Goal: Task Accomplishment & Management: Use online tool/utility

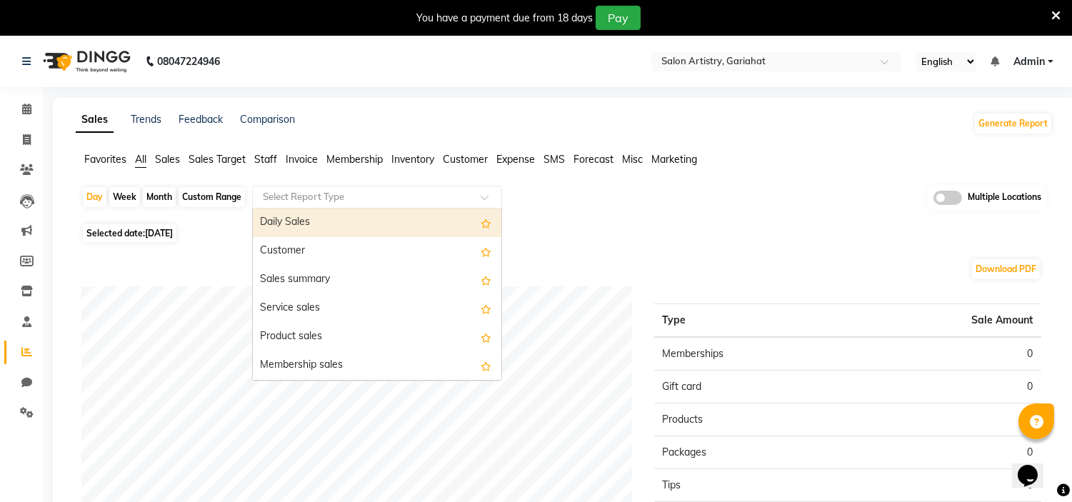
click at [305, 197] on input "text" at bounding box center [363, 197] width 206 height 14
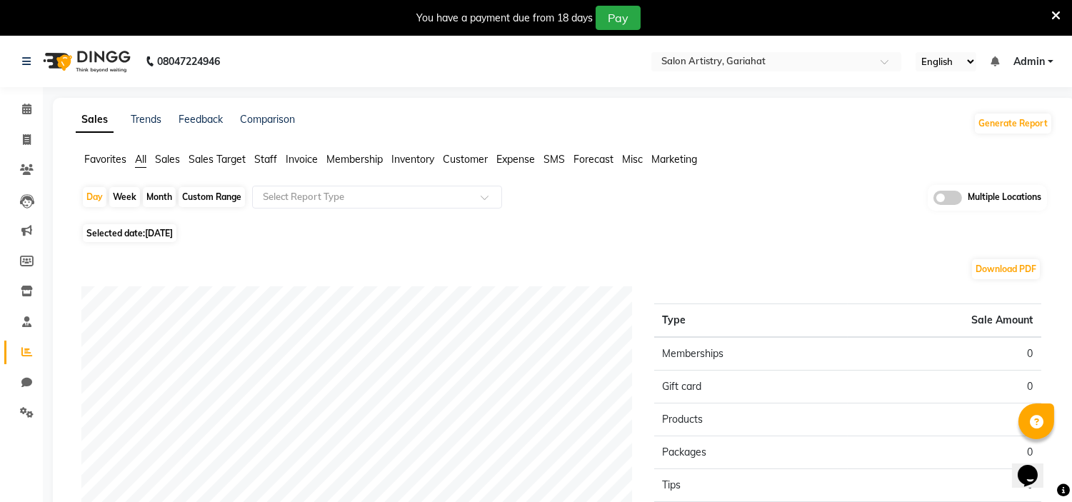
click at [454, 162] on span "Customer" at bounding box center [465, 159] width 45 height 13
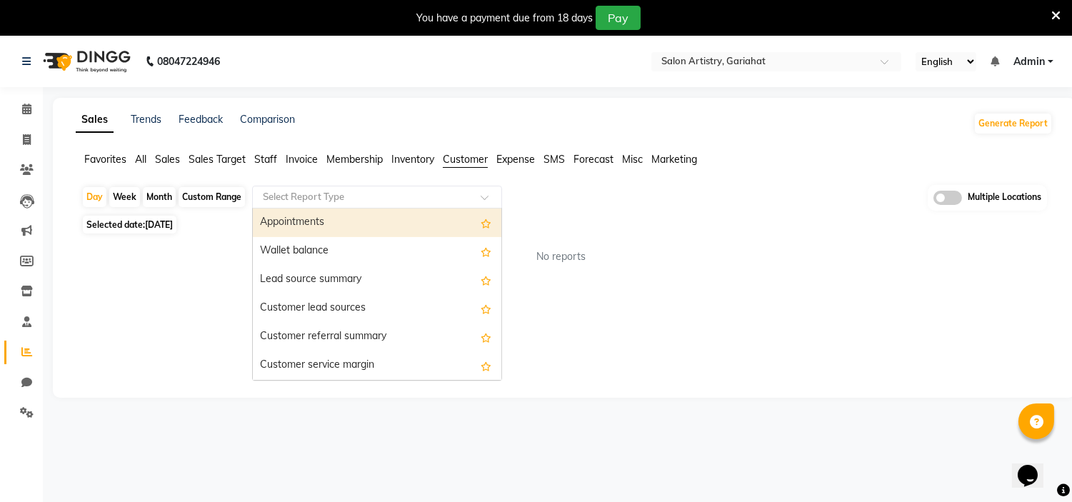
click at [360, 194] on input "text" at bounding box center [363, 197] width 206 height 14
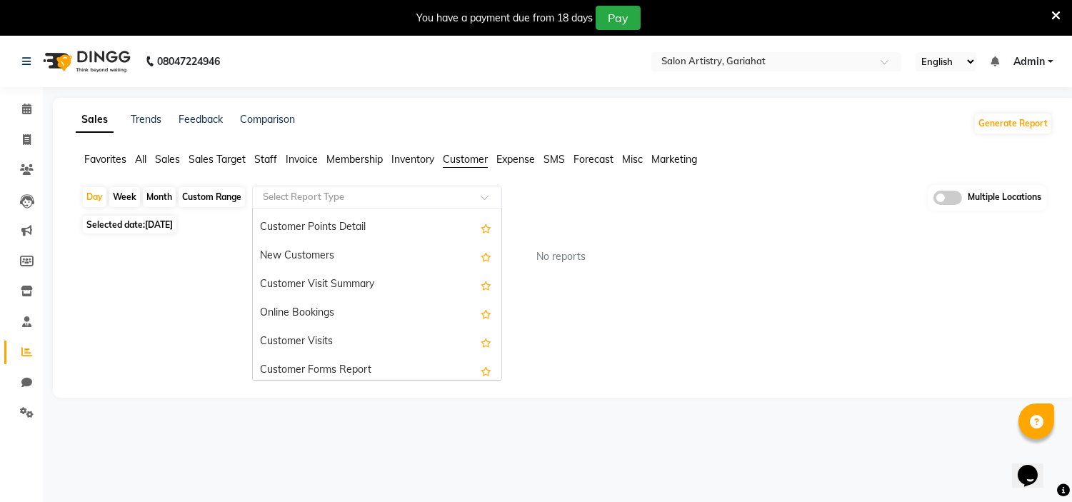
scroll to position [227, 0]
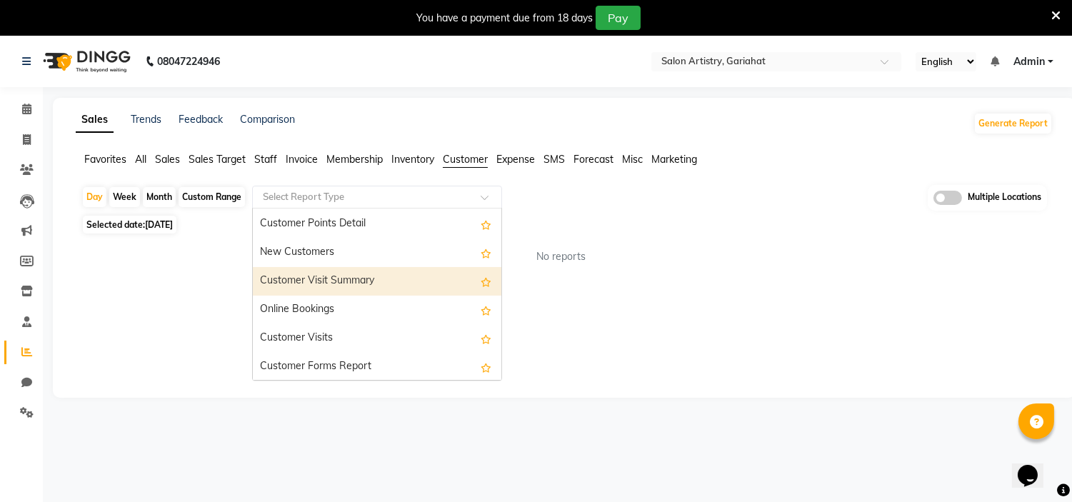
click at [350, 274] on div "Customer Visit Summary" at bounding box center [377, 281] width 249 height 29
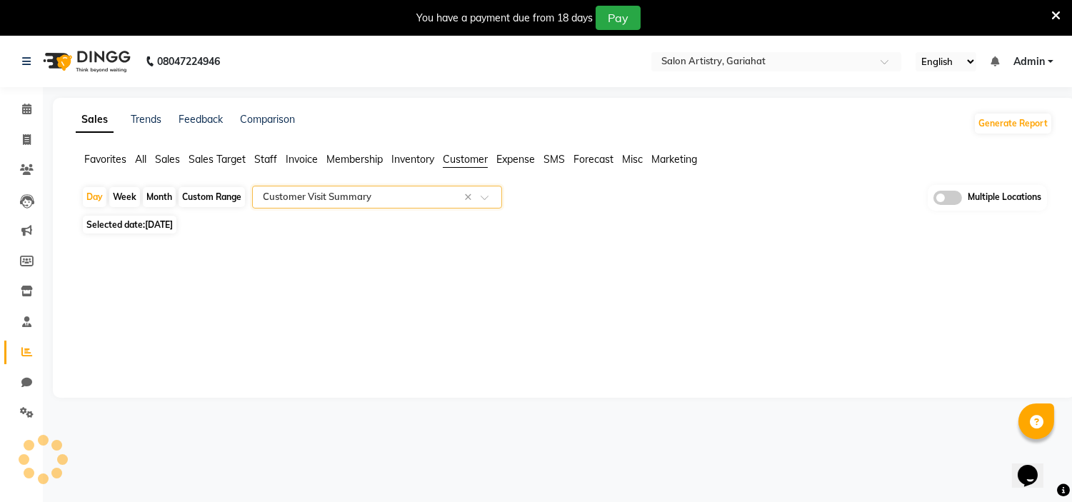
select select "full_report"
select select "csv"
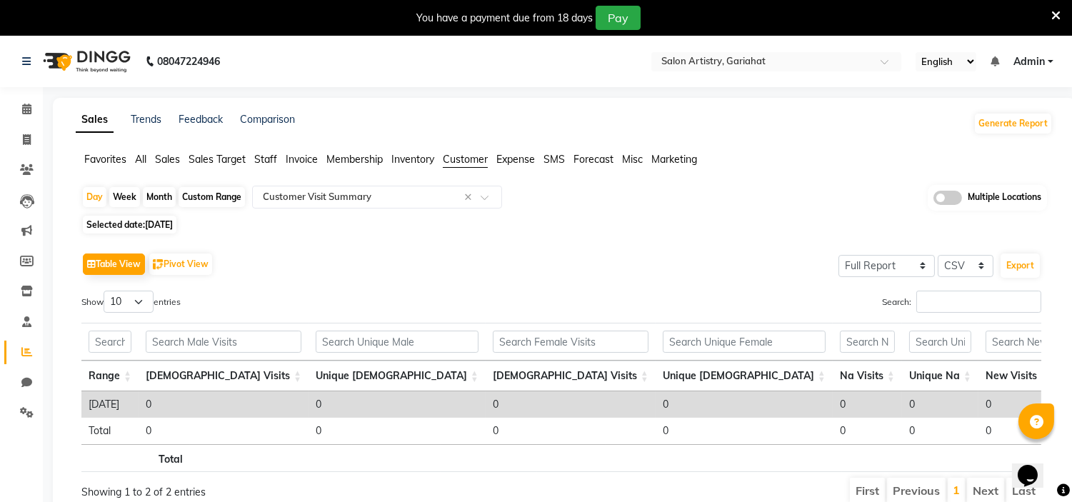
click at [224, 198] on div "Custom Range" at bounding box center [212, 197] width 66 height 20
select select "9"
select select "2025"
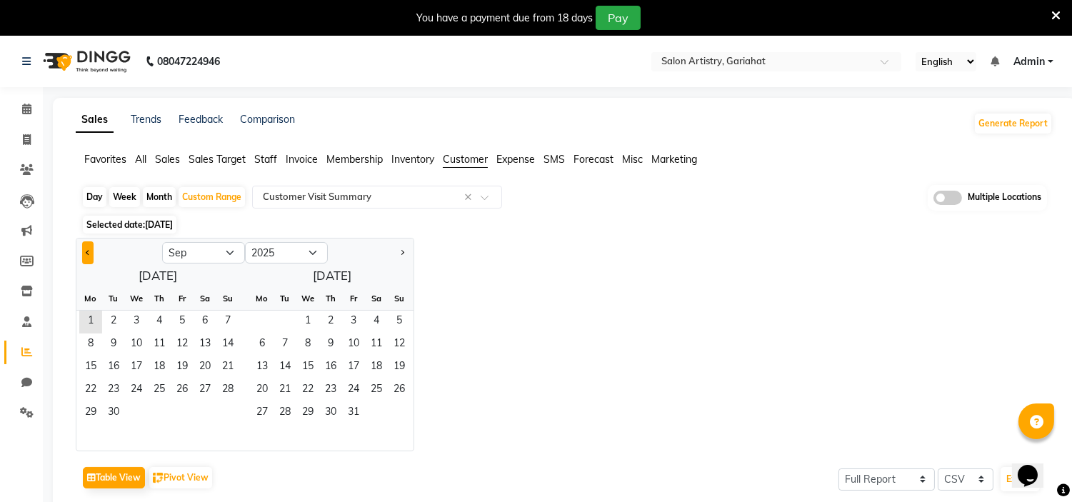
click at [91, 246] on button "Previous month" at bounding box center [87, 252] width 11 height 23
select select "8"
click at [186, 322] on span "1" at bounding box center [182, 322] width 23 height 23
click at [231, 412] on span "31" at bounding box center [227, 413] width 23 height 23
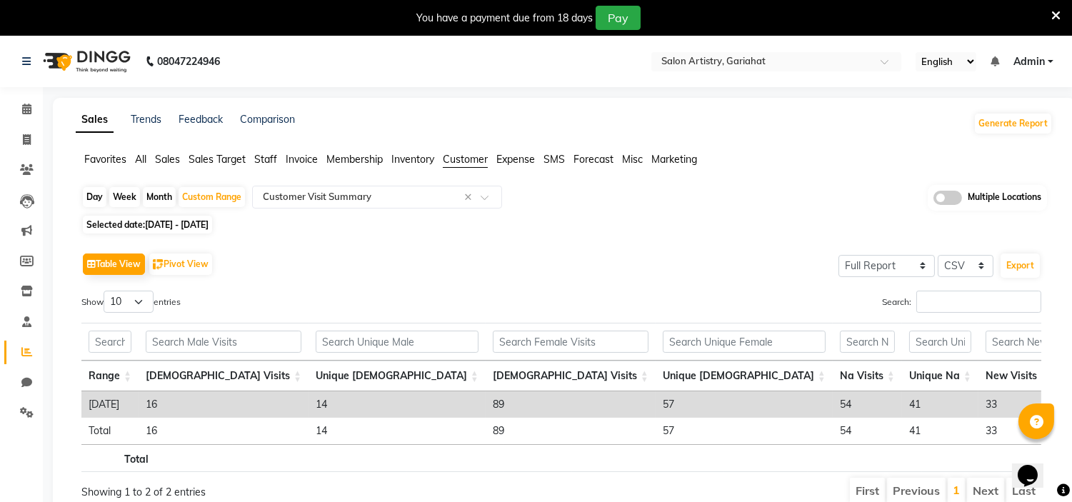
scroll to position [0, 493]
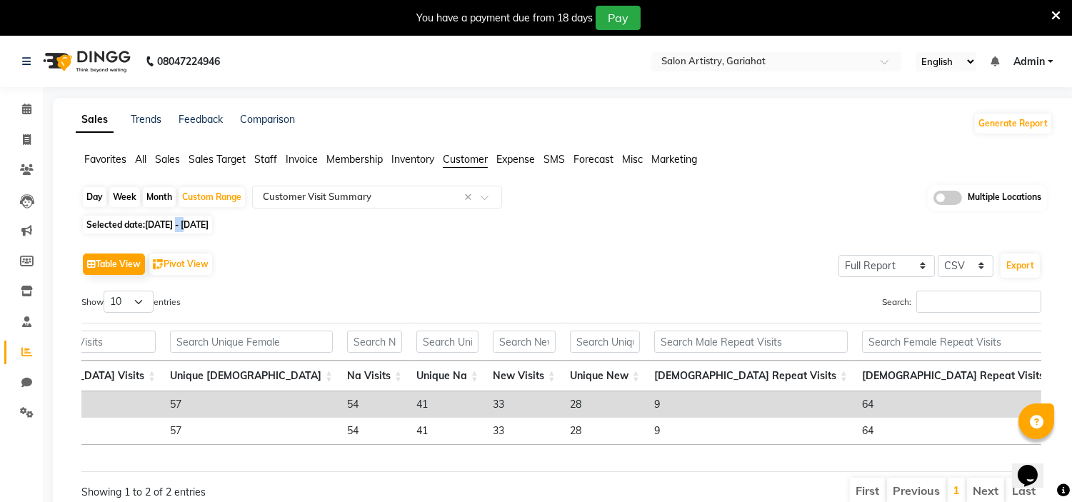
drag, startPoint x: 194, startPoint y: 226, endPoint x: 179, endPoint y: 226, distance: 15.0
click at [179, 226] on span "[DATE] - [DATE]" at bounding box center [177, 224] width 64 height 11
select select "8"
select select "2025"
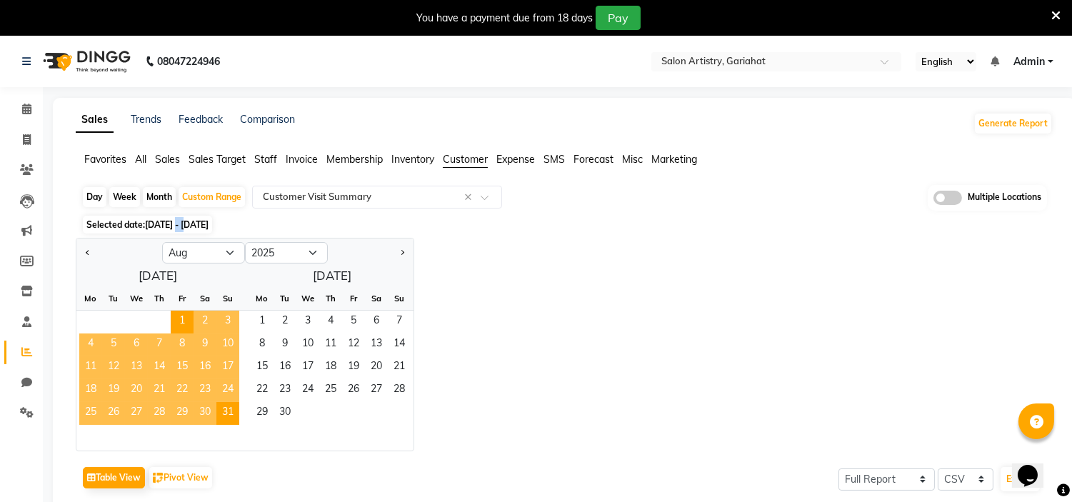
click at [179, 226] on span "[DATE] - [DATE]" at bounding box center [177, 224] width 64 height 11
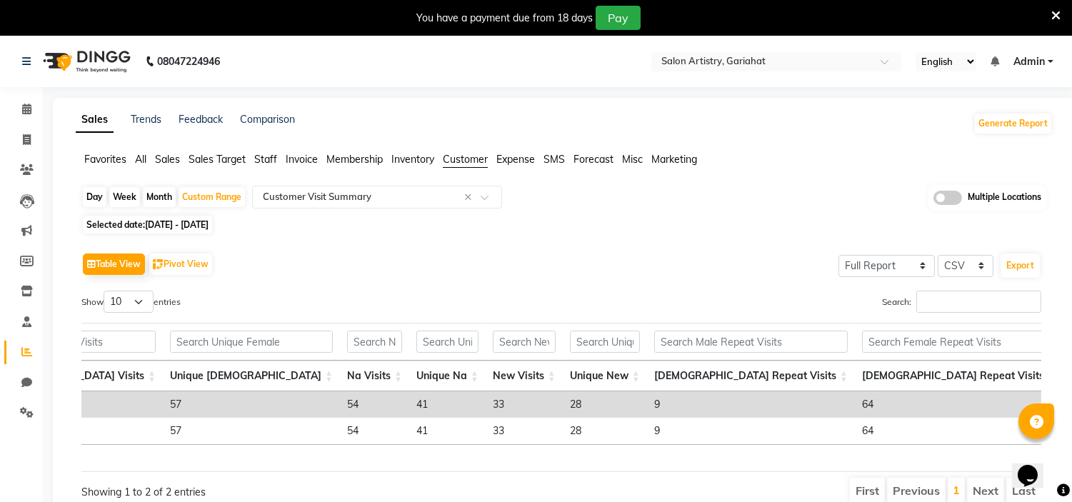
click at [176, 229] on span "[DATE] - [DATE]" at bounding box center [177, 224] width 64 height 11
select select "8"
select select "2025"
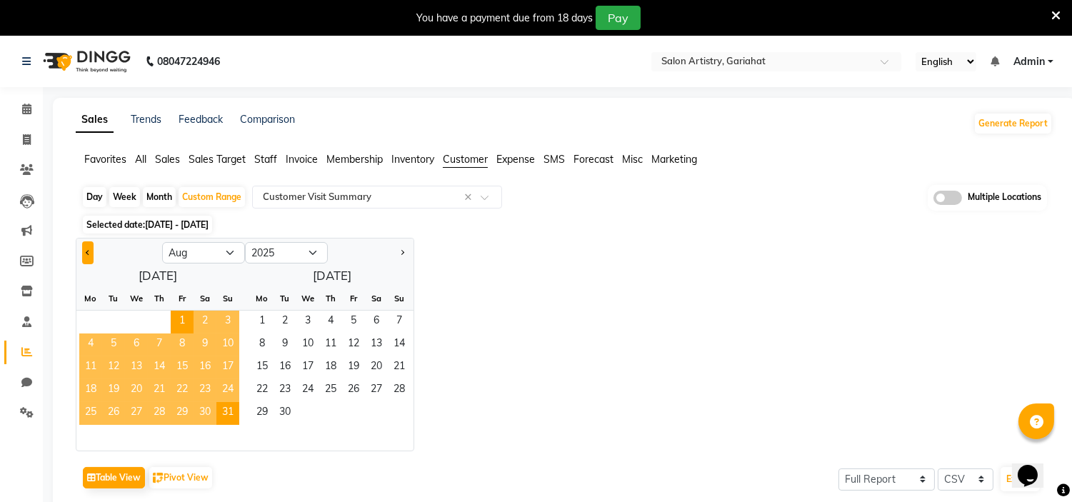
click at [91, 251] on button "Previous month" at bounding box center [87, 252] width 11 height 23
select select "7"
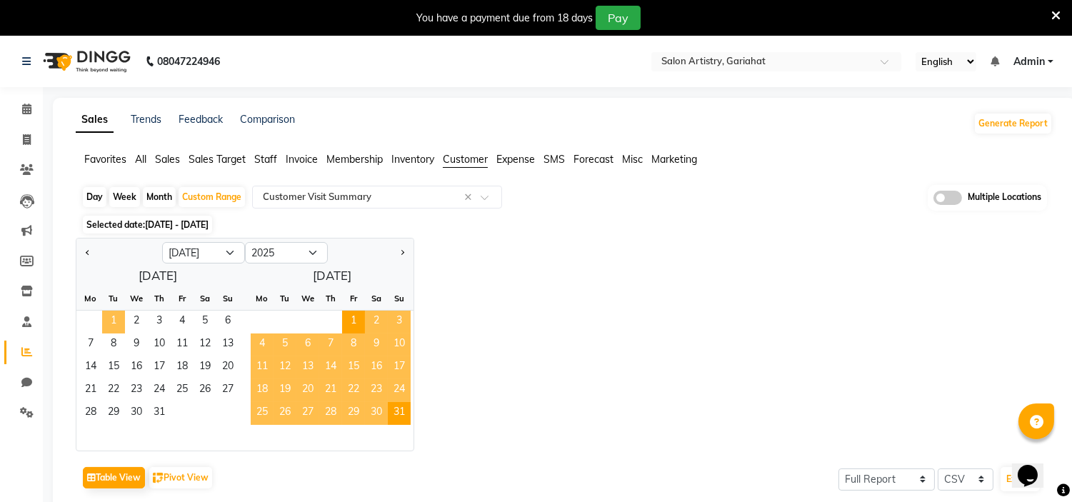
click at [116, 322] on span "1" at bounding box center [113, 322] width 23 height 23
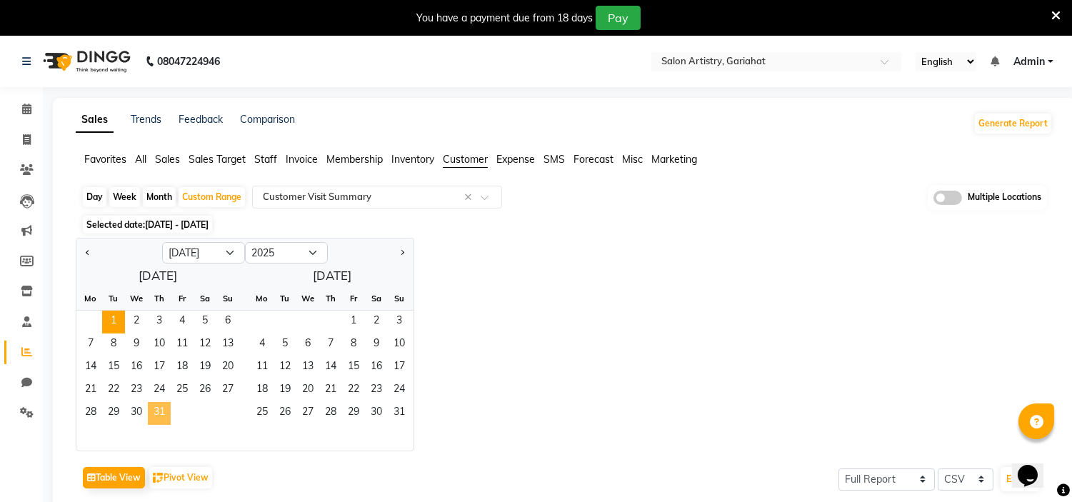
click at [162, 413] on span "31" at bounding box center [159, 413] width 23 height 23
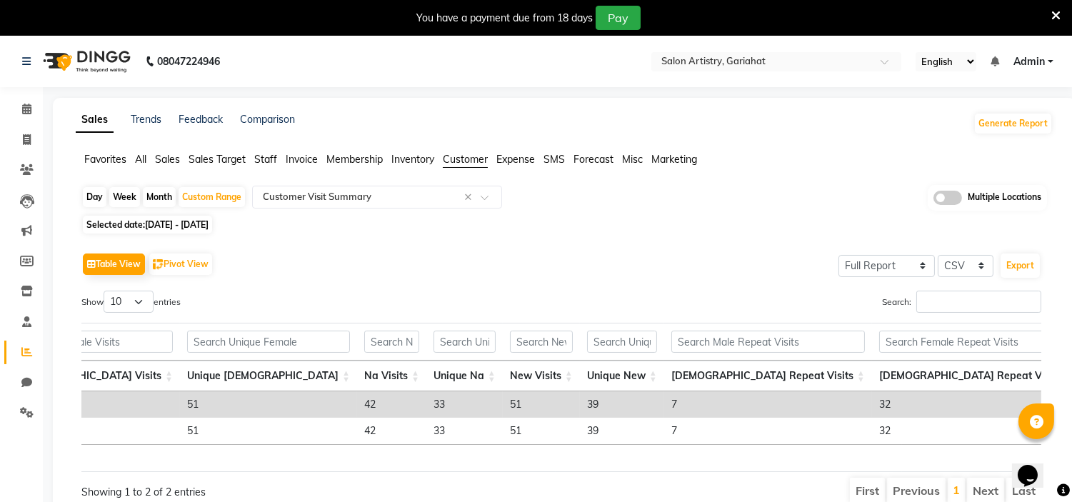
scroll to position [0, 476]
click at [209, 219] on span "[DATE] - [DATE]" at bounding box center [177, 224] width 64 height 11
select select "7"
select select "2025"
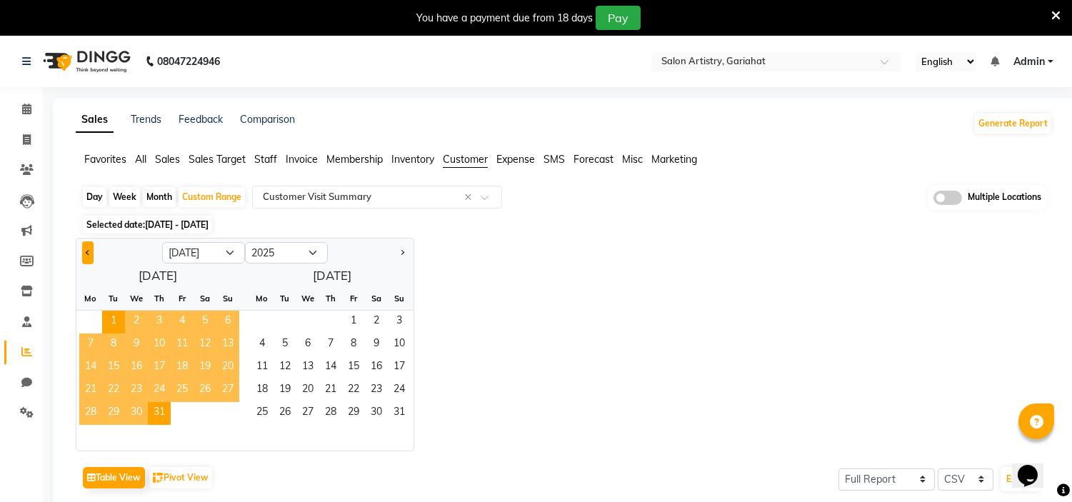
click at [86, 251] on span "Previous month" at bounding box center [88, 251] width 5 height 5
select select "6"
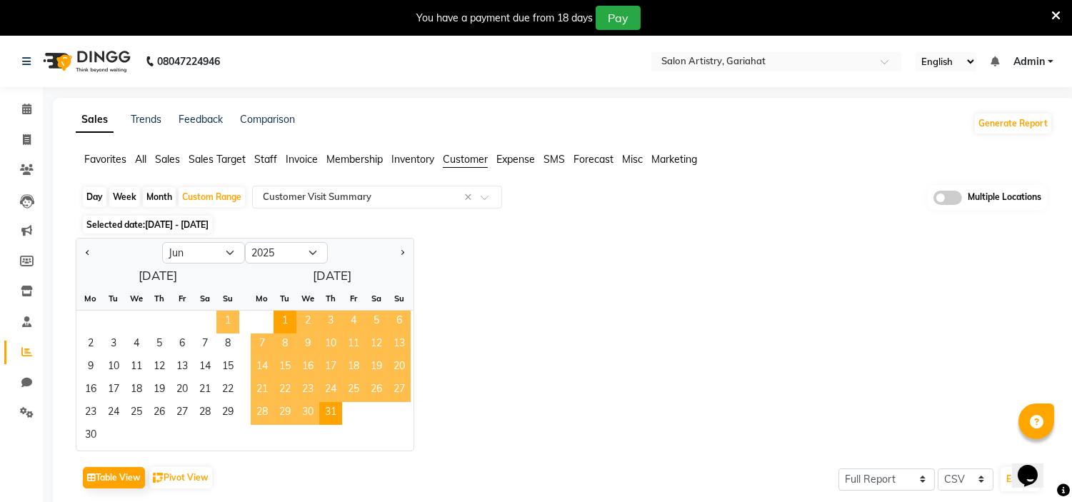
click at [219, 322] on span "1" at bounding box center [227, 322] width 23 height 23
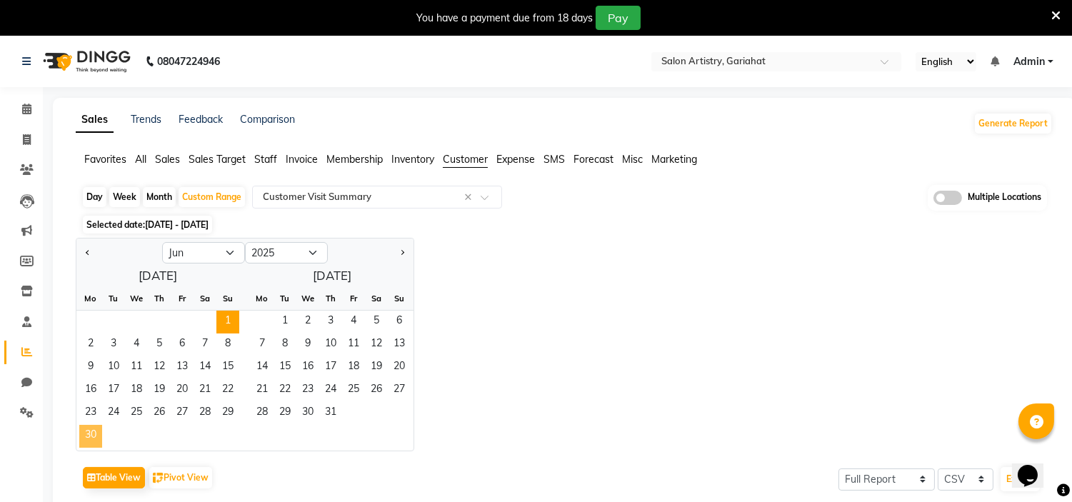
click at [93, 434] on span "30" at bounding box center [90, 436] width 23 height 23
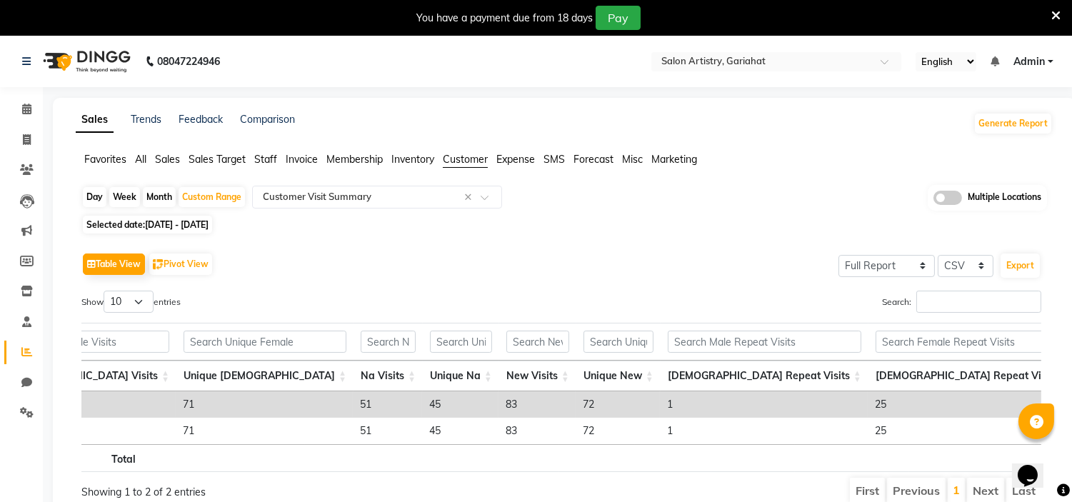
scroll to position [0, 479]
click at [576, 259] on div "Table View Pivot View Select Full Report Filtered Report Select CSV PDF Export" at bounding box center [561, 264] width 960 height 30
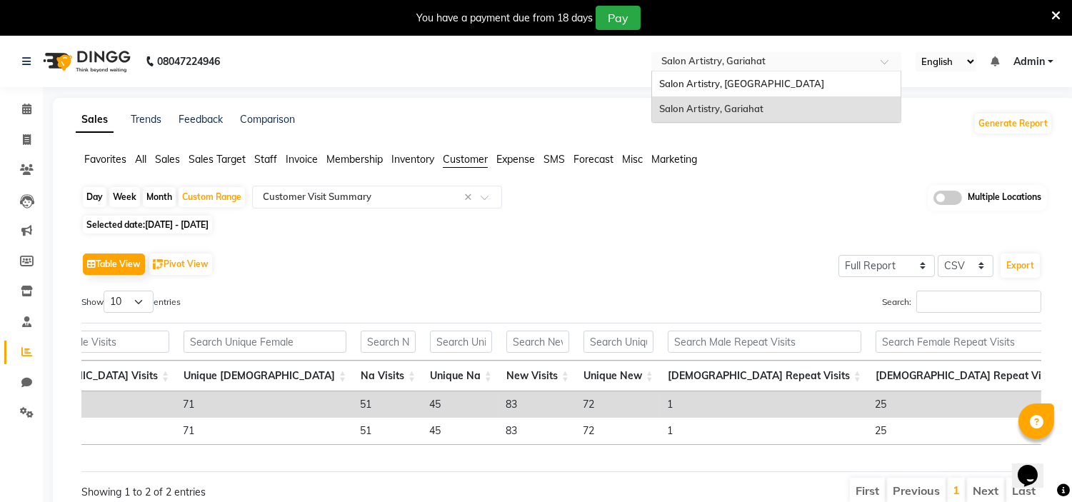
click at [733, 60] on input "text" at bounding box center [762, 63] width 207 height 14
click at [737, 81] on span "Salon Artistry, [GEOGRAPHIC_DATA]" at bounding box center [741, 83] width 165 height 11
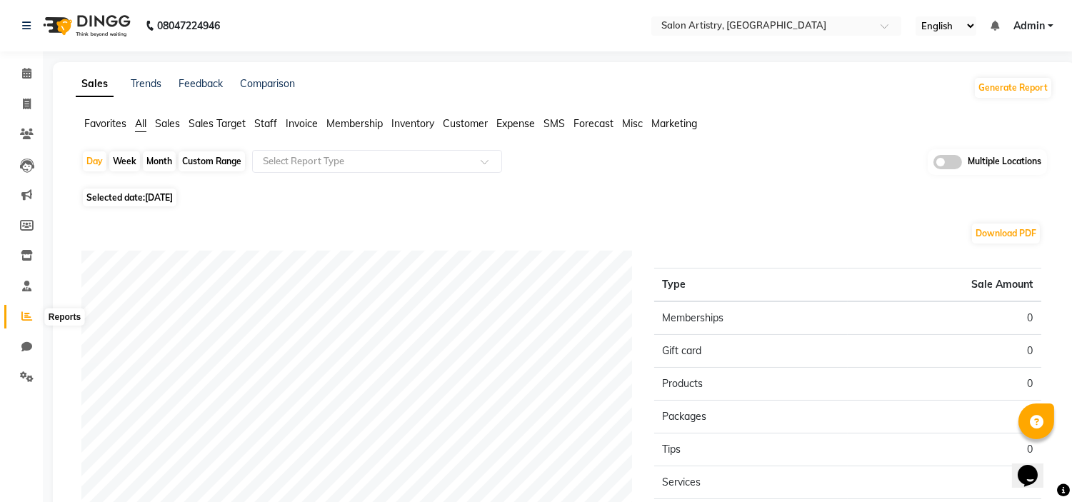
click at [27, 316] on icon at bounding box center [26, 316] width 11 height 11
click at [286, 161] on input "text" at bounding box center [363, 161] width 206 height 14
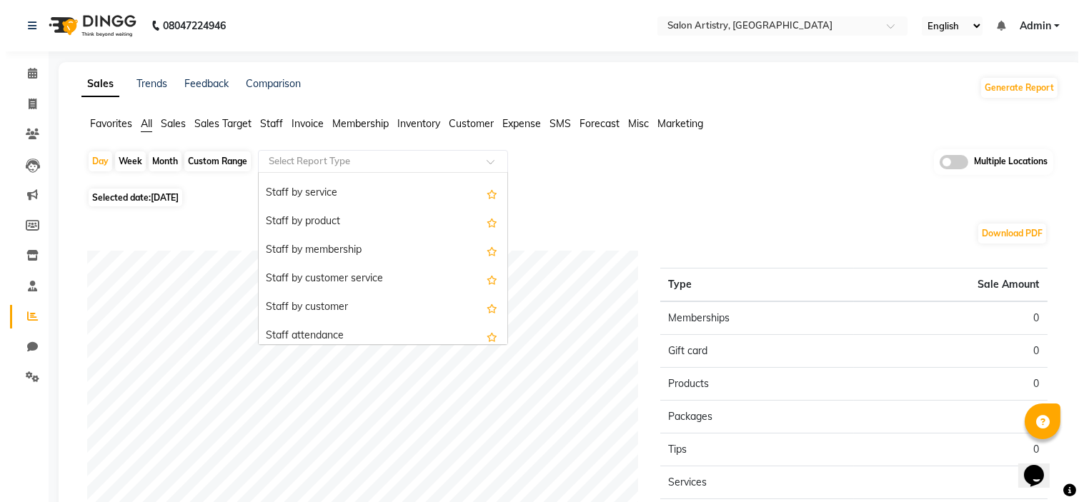
scroll to position [539, 0]
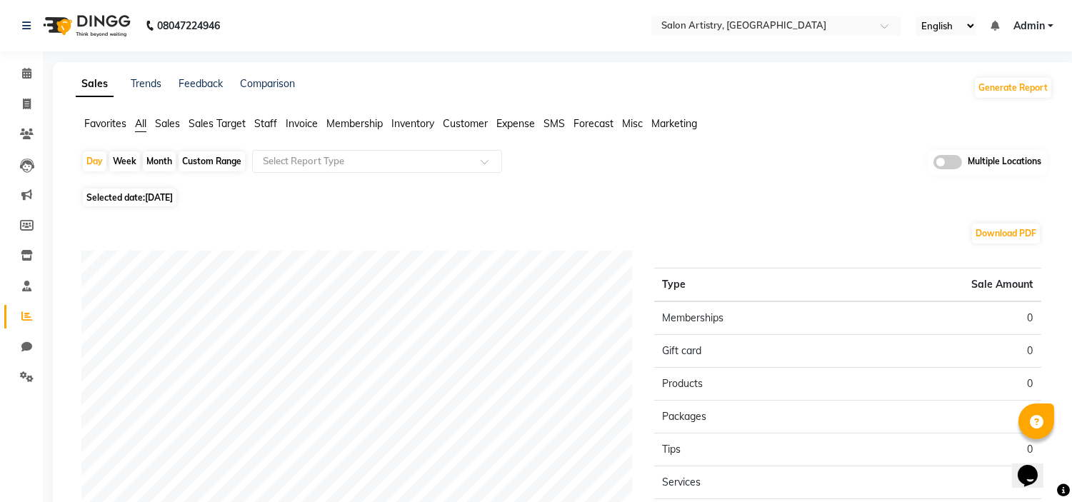
click at [459, 124] on span "Customer" at bounding box center [465, 123] width 45 height 13
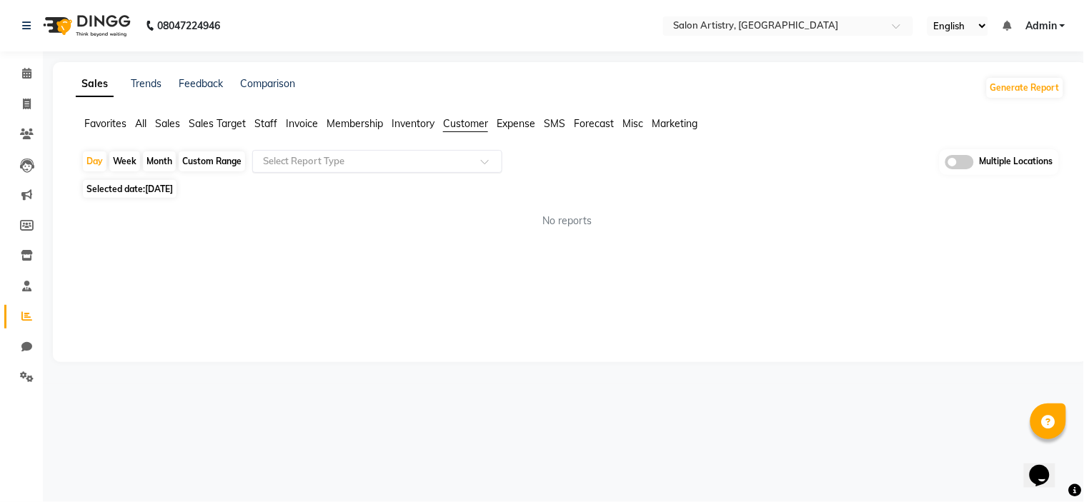
click at [464, 166] on input "text" at bounding box center [363, 161] width 206 height 14
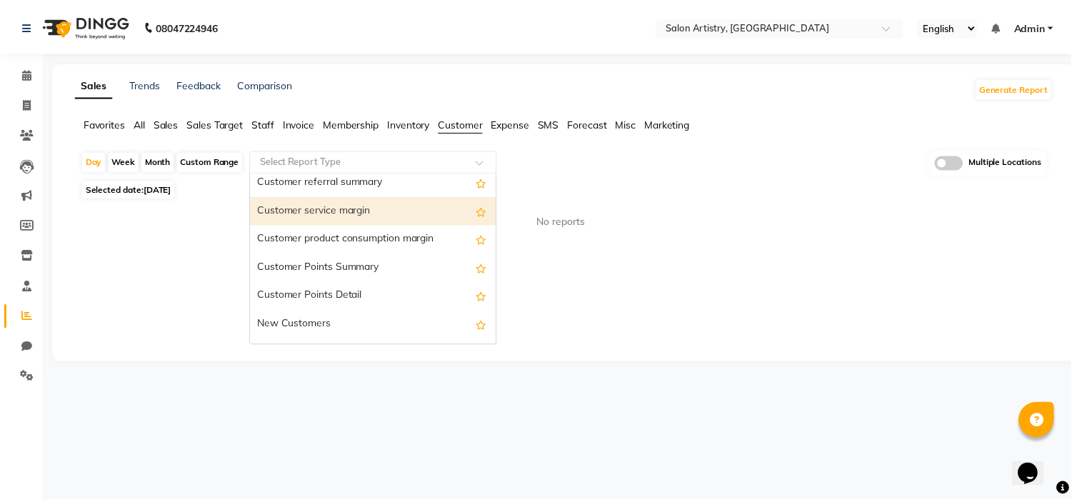
scroll to position [150, 0]
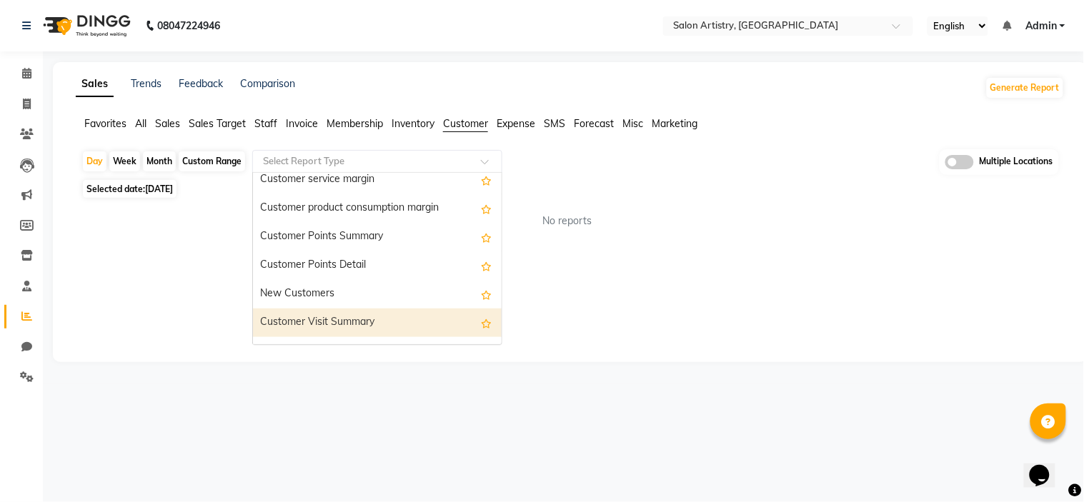
click at [363, 326] on div "Customer Visit Summary" at bounding box center [377, 323] width 249 height 29
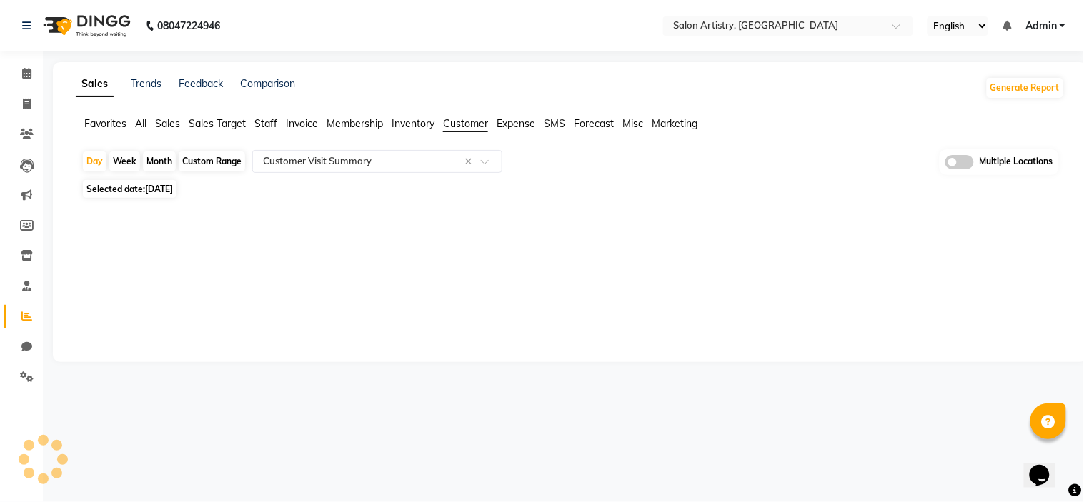
click at [224, 153] on div "Custom Range" at bounding box center [212, 161] width 66 height 20
select select "9"
select select "2025"
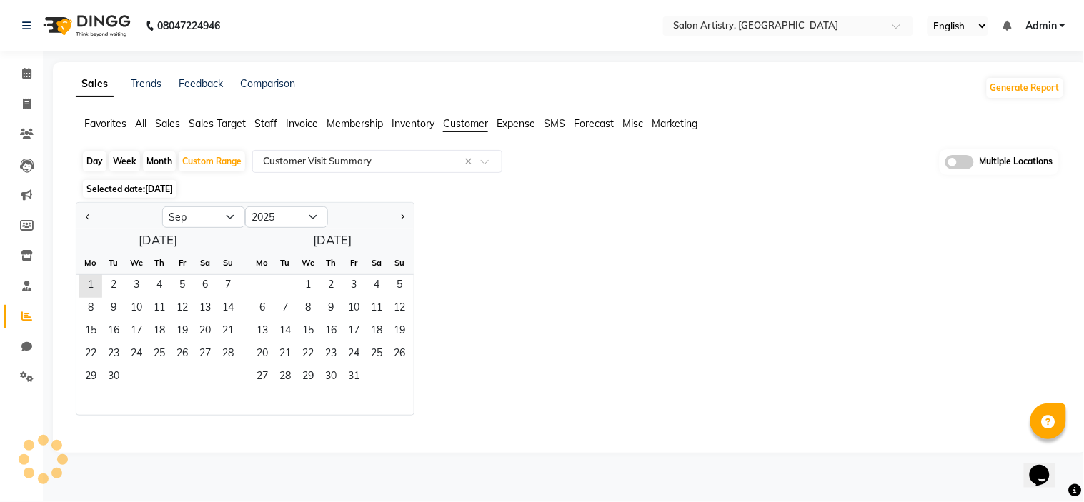
select select "full_report"
select select "csv"
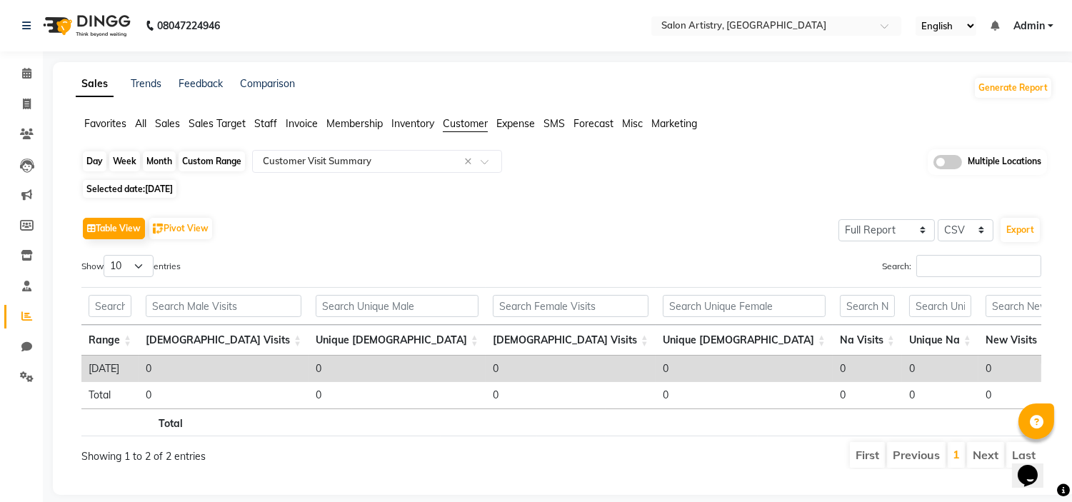
click at [211, 162] on div "Custom Range" at bounding box center [212, 161] width 66 height 20
select select "9"
select select "2025"
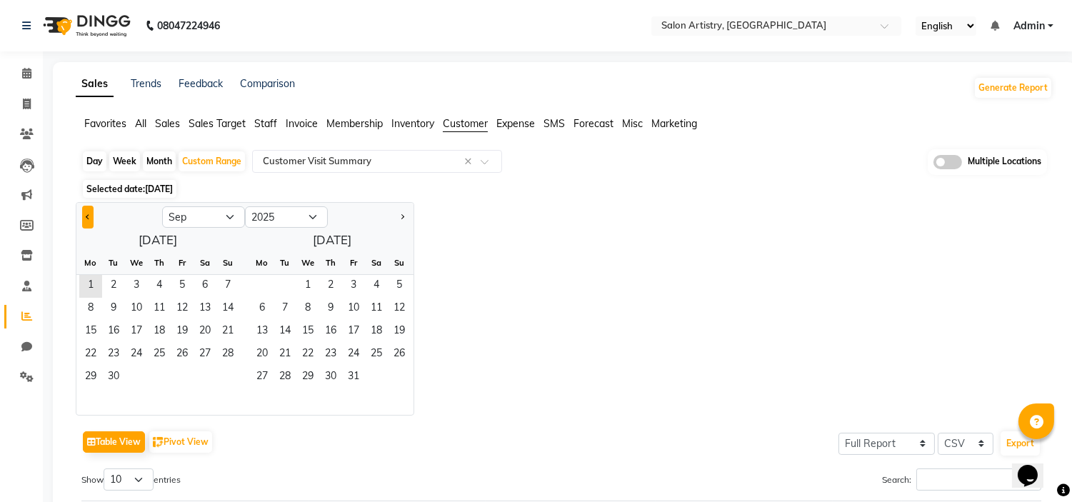
click at [86, 216] on span "Previous month" at bounding box center [88, 216] width 5 height 5
select select "8"
click at [177, 288] on span "1" at bounding box center [182, 286] width 23 height 23
click at [230, 376] on span "31" at bounding box center [227, 377] width 23 height 23
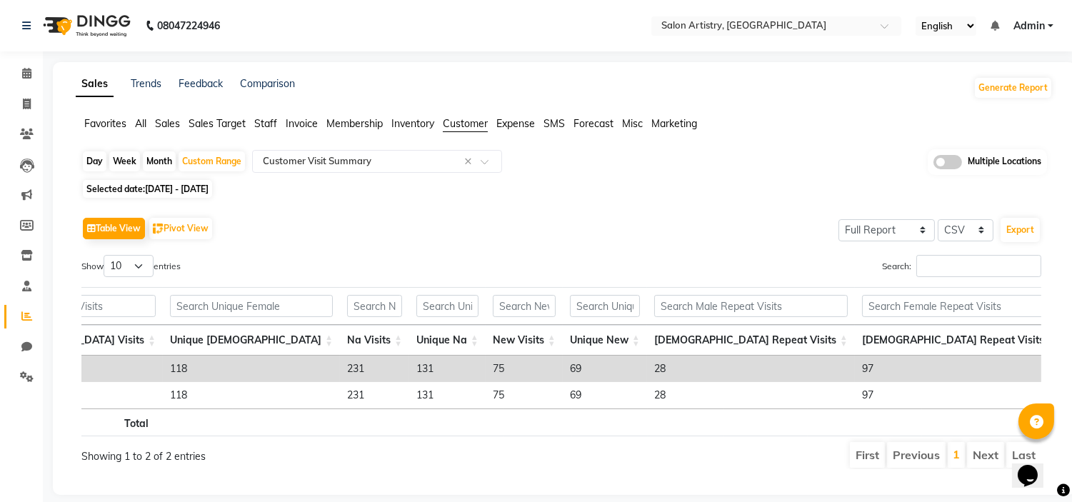
scroll to position [0, 493]
click at [209, 190] on span "[DATE] - [DATE]" at bounding box center [177, 189] width 64 height 11
select select "8"
select select "2025"
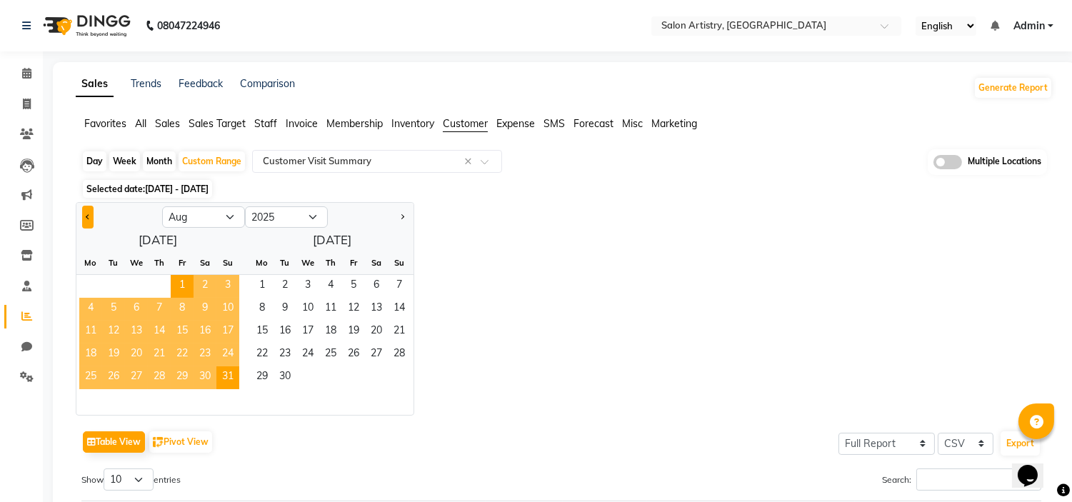
click at [88, 216] on span "Previous month" at bounding box center [88, 216] width 5 height 5
select select "7"
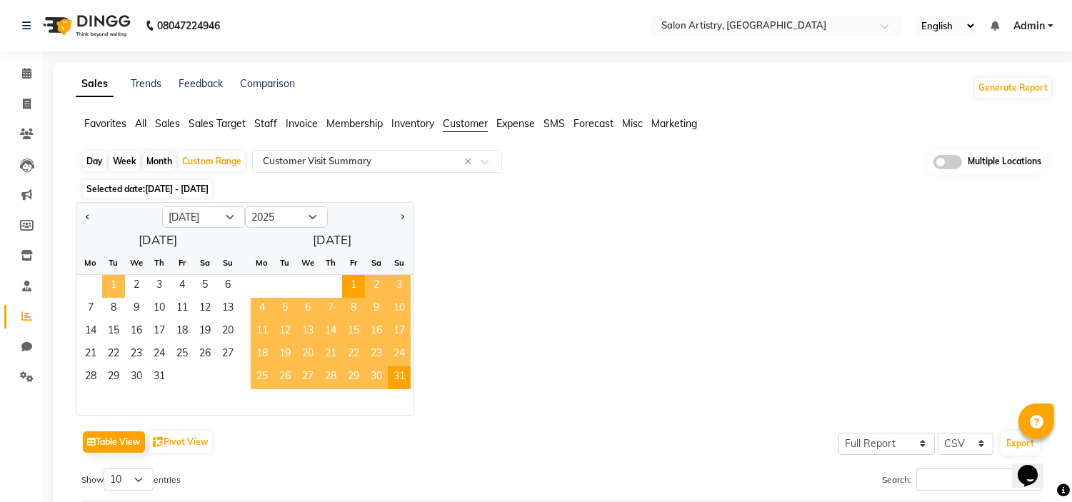
click at [108, 280] on span "1" at bounding box center [113, 286] width 23 height 23
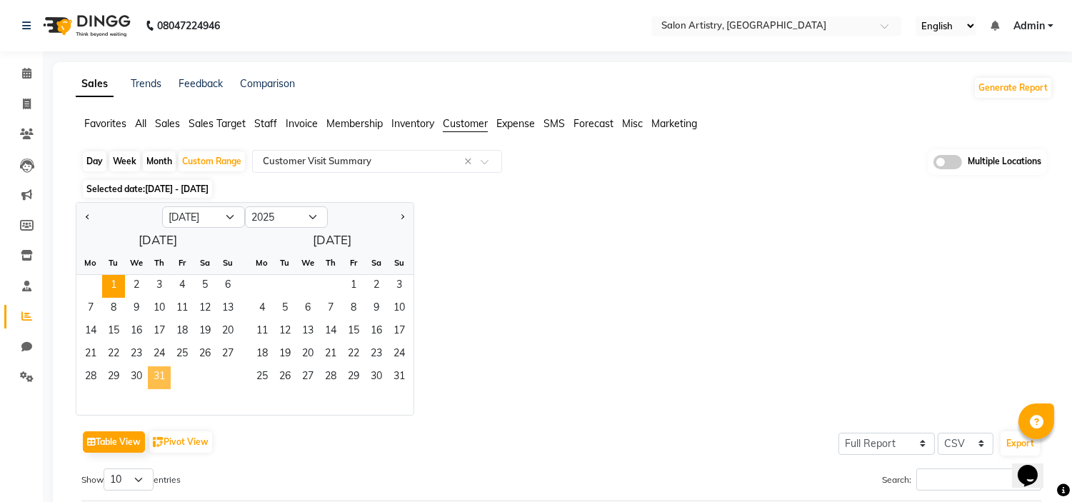
click at [157, 374] on span "31" at bounding box center [159, 377] width 23 height 23
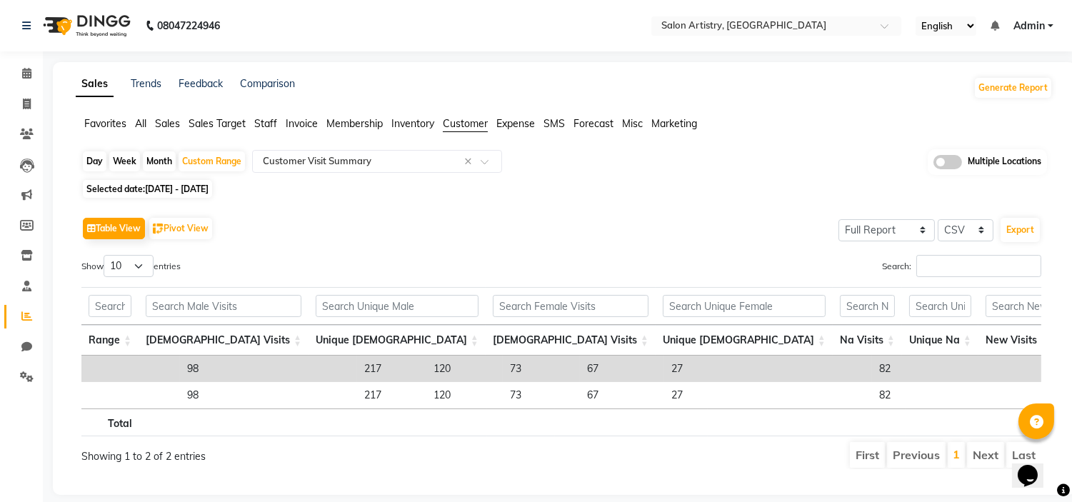
scroll to position [0, 476]
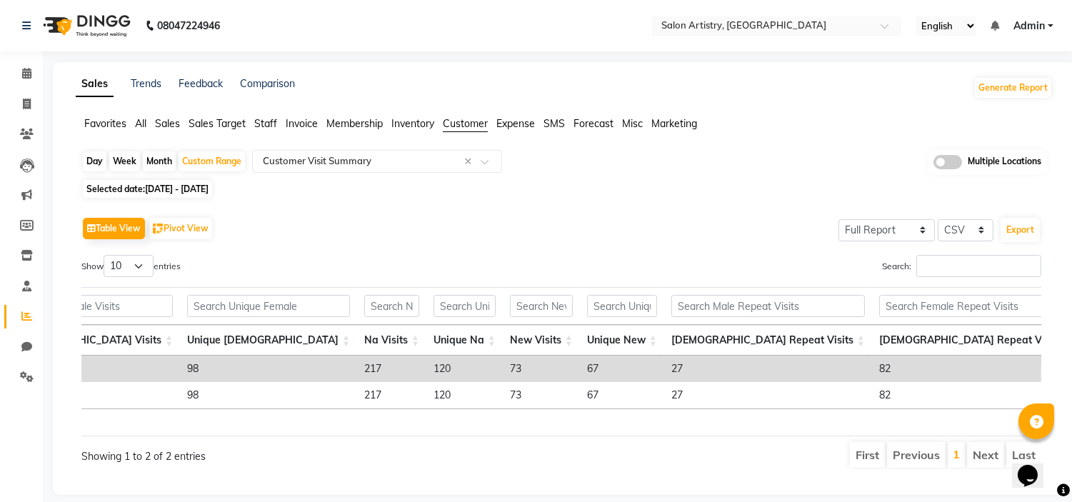
click at [189, 190] on span "[DATE] - [DATE]" at bounding box center [177, 189] width 64 height 11
select select "7"
select select "2025"
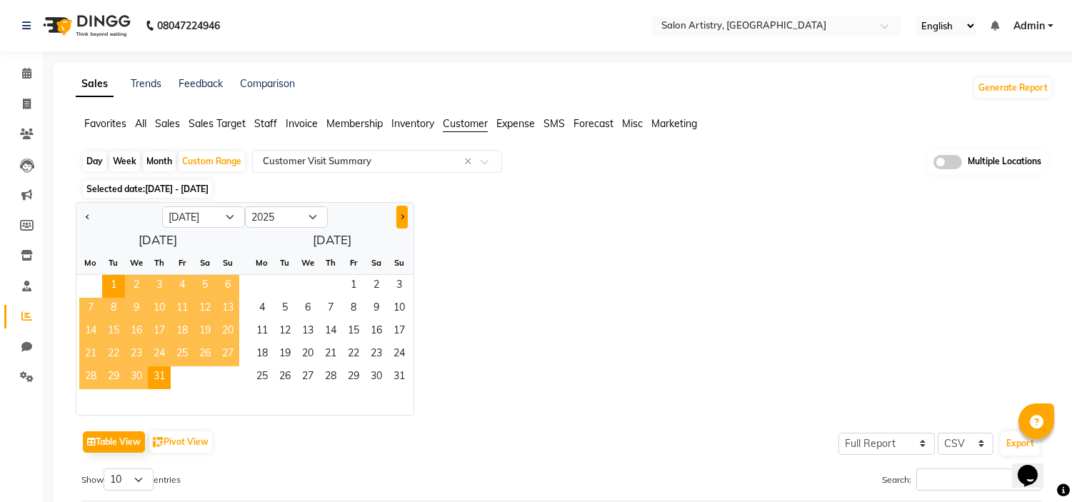
click at [399, 219] on button "Next month" at bounding box center [402, 217] width 11 height 23
select select "8"
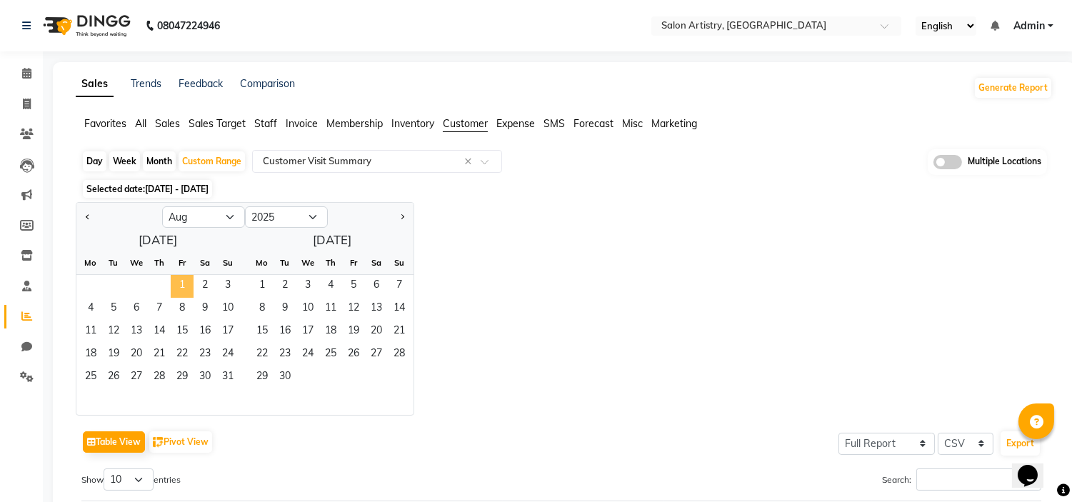
click at [176, 282] on span "1" at bounding box center [182, 286] width 23 height 23
click at [226, 377] on span "31" at bounding box center [227, 377] width 23 height 23
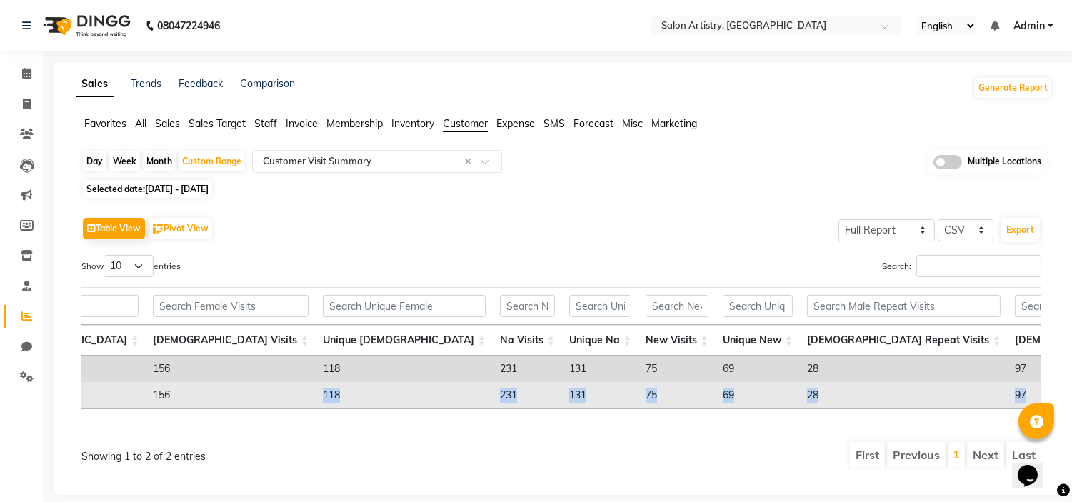
scroll to position [0, 493]
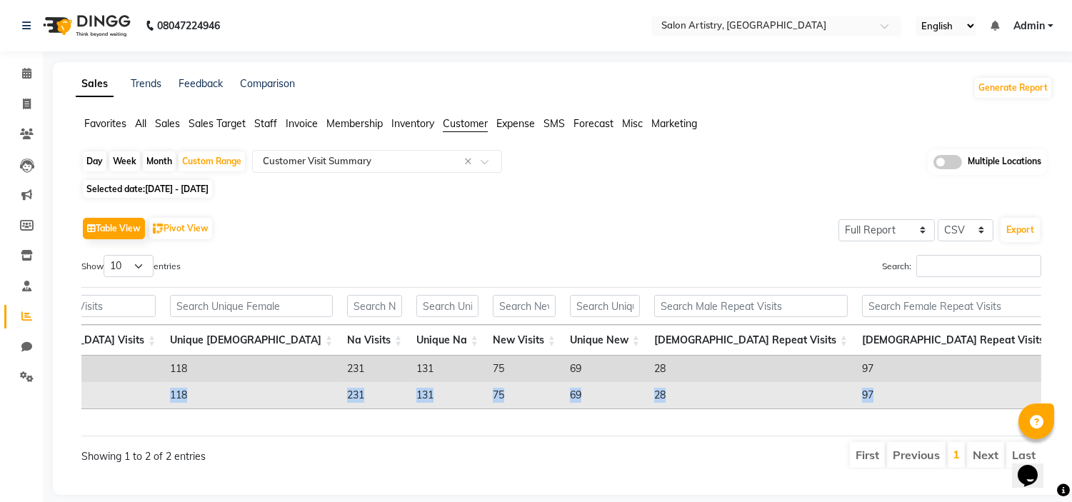
drag, startPoint x: 414, startPoint y: 409, endPoint x: 741, endPoint y: 398, distance: 326.7
click at [741, 398] on tr "Total 41 28 156 118 231 131 75 69 28 97 228 353 208 428 277" at bounding box center [571, 395] width 1966 height 26
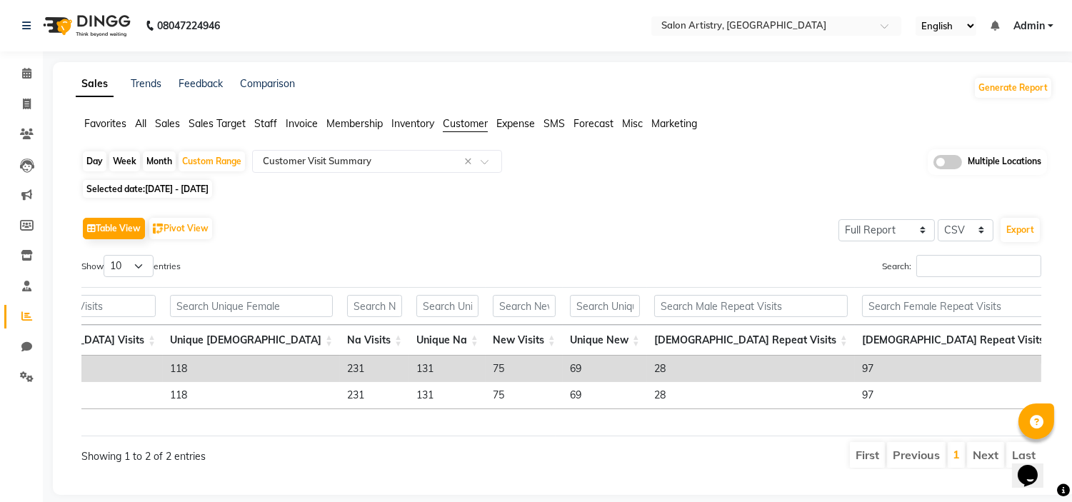
click at [777, 167] on div "Day Week Month Custom Range Select Report Type × Customer Visit Summary × Multi…" at bounding box center [564, 162] width 966 height 26
click at [508, 214] on div "Table View Pivot View Select Full Report Filtered Report Select CSV PDF Export" at bounding box center [561, 229] width 960 height 30
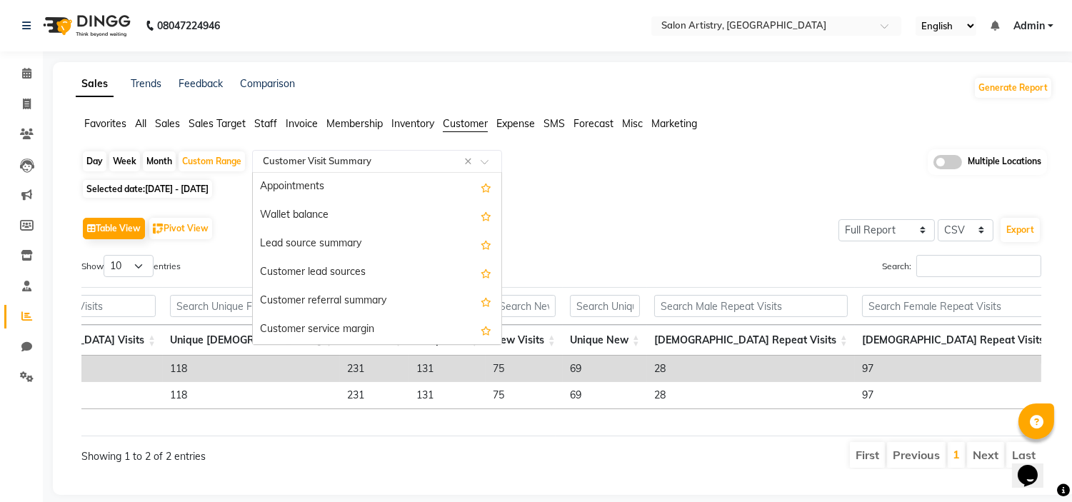
scroll to position [229, 0]
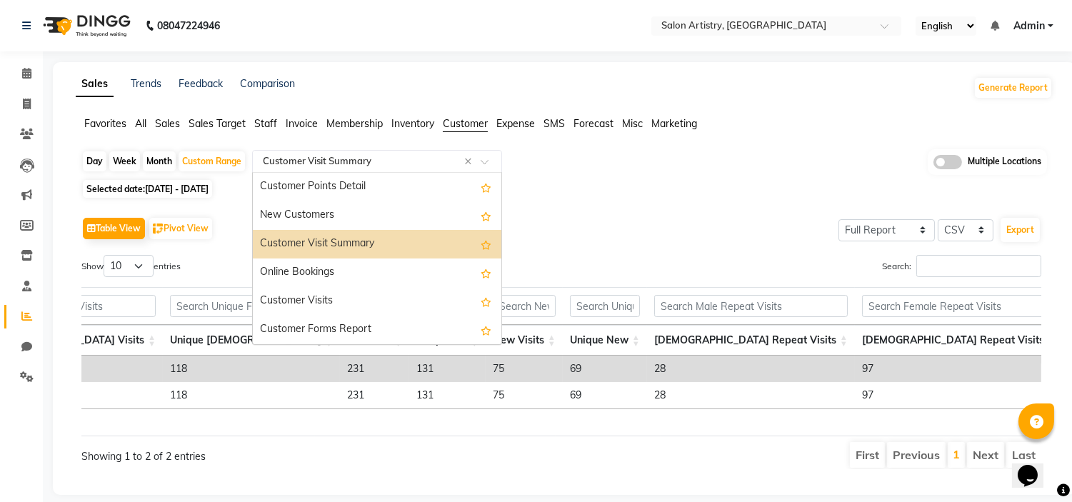
click at [365, 162] on input "text" at bounding box center [363, 161] width 206 height 14
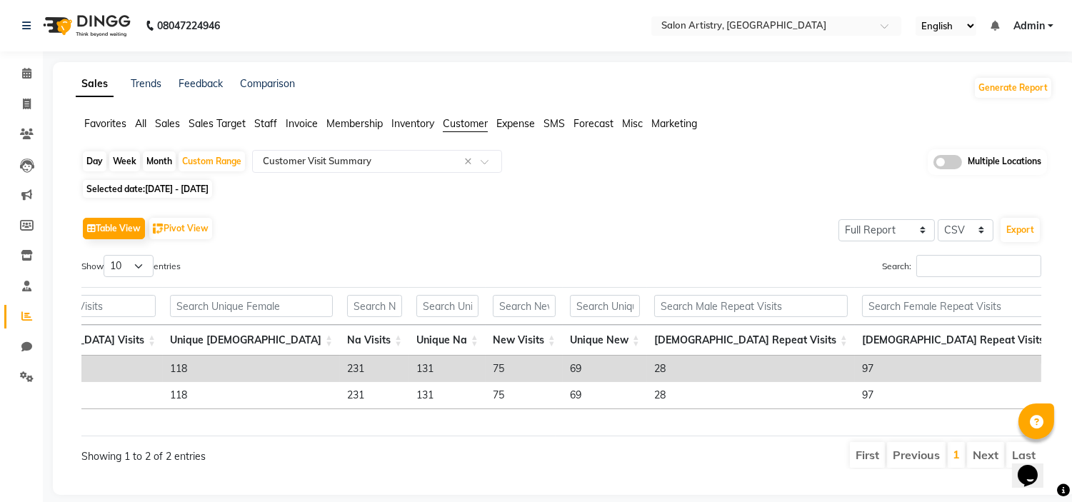
click at [602, 174] on div "Day Week Month Custom Range Select Report Type × Customer Visit Summary × Multi…" at bounding box center [564, 162] width 966 height 26
click at [209, 186] on span "[DATE] - [DATE]" at bounding box center [177, 189] width 64 height 11
select select "8"
select select "2025"
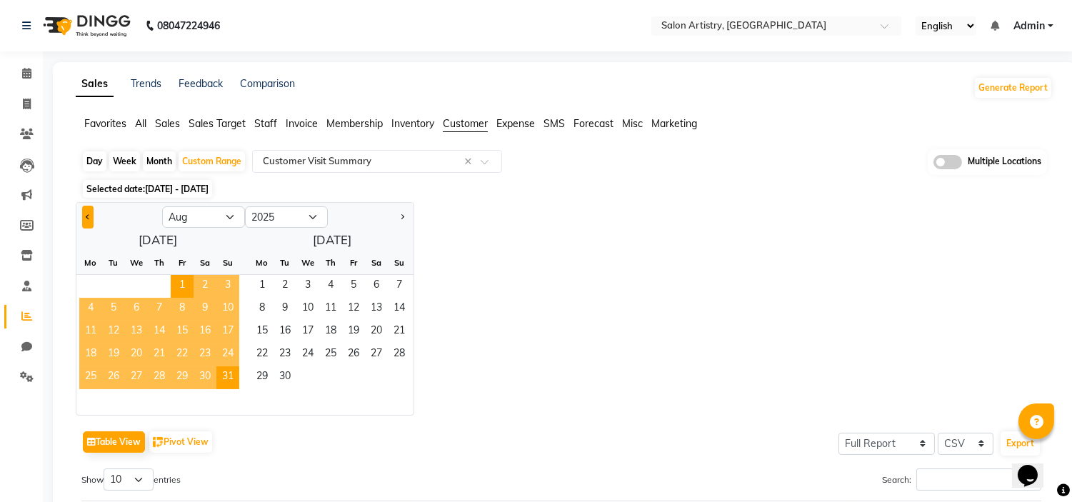
click at [89, 218] on span "Previous month" at bounding box center [88, 216] width 5 height 5
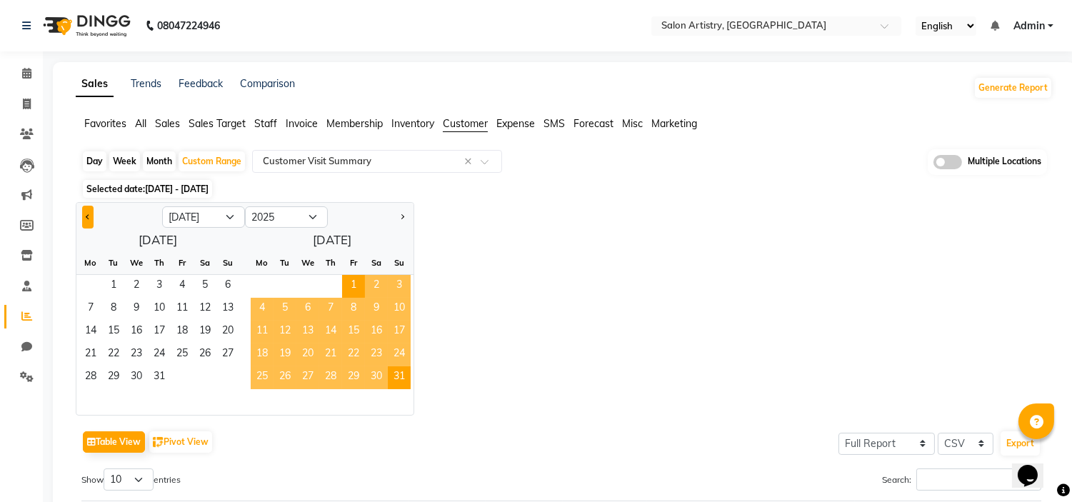
click at [89, 218] on span "Previous month" at bounding box center [88, 216] width 5 height 5
select select "6"
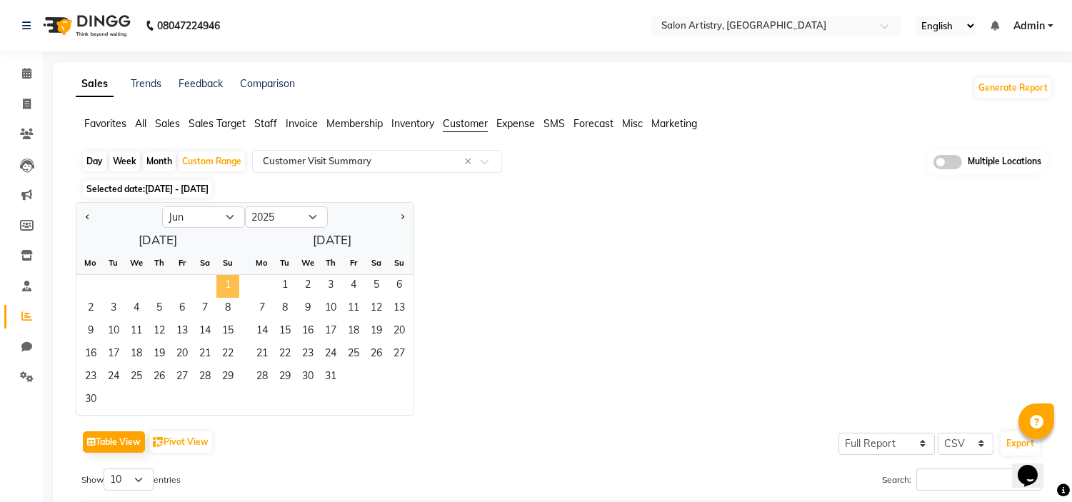
click at [224, 288] on span "1" at bounding box center [227, 286] width 23 height 23
click at [90, 397] on span "30" at bounding box center [90, 400] width 23 height 23
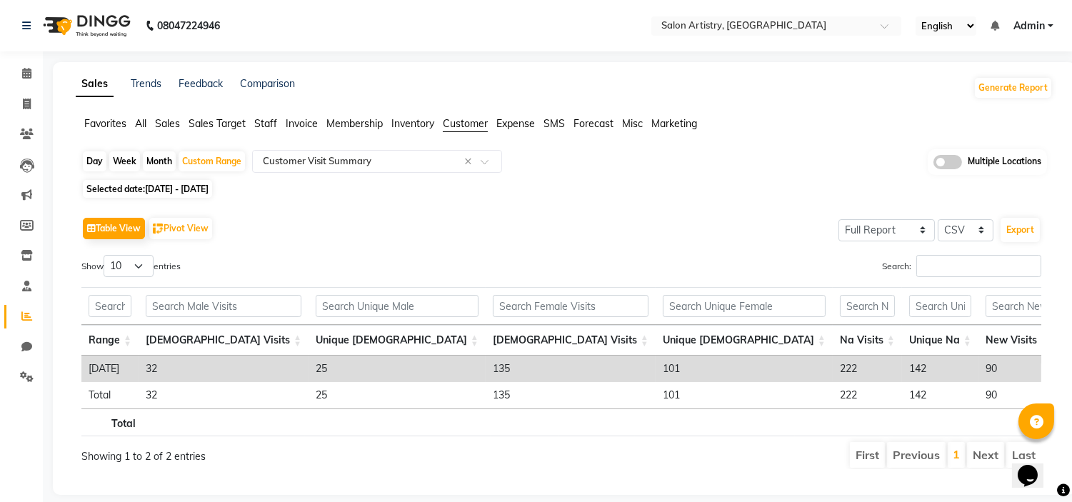
scroll to position [0, 479]
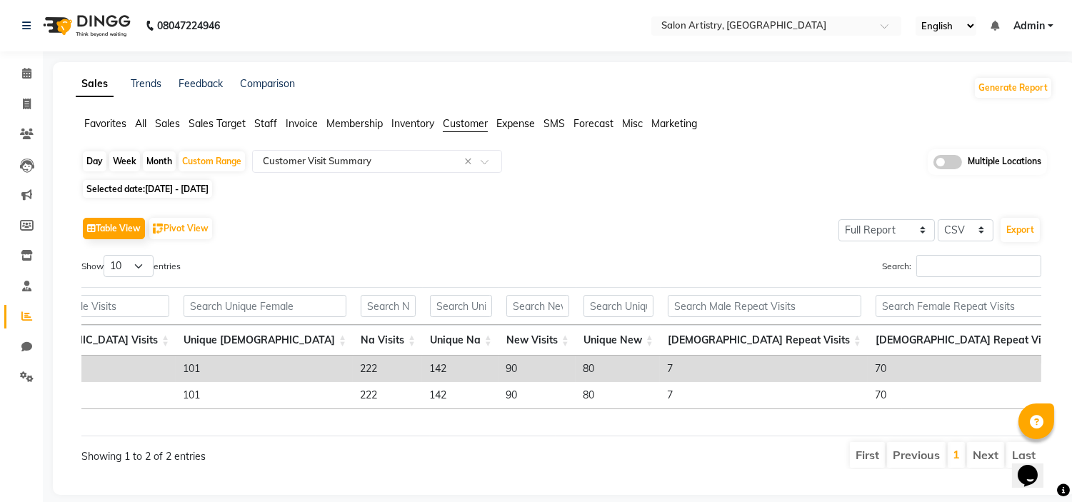
click at [527, 227] on div "Table View Pivot View Select Full Report Filtered Report Select CSV PDF Export" at bounding box center [561, 229] width 960 height 30
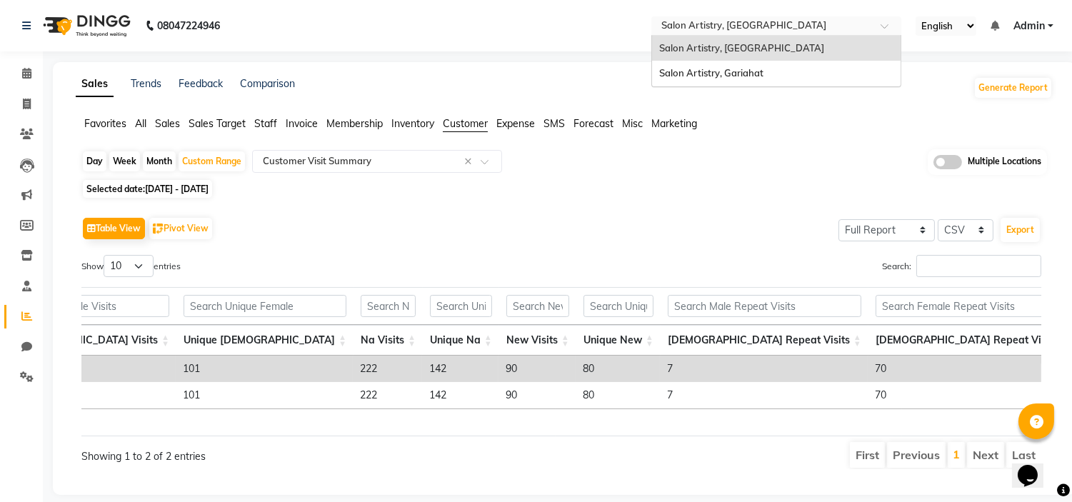
drag, startPoint x: 779, startPoint y: 20, endPoint x: 774, endPoint y: 84, distance: 63.7
click at [774, 36] on ng-select "Select Location × Salon Artistry, Middleton Street Salon Artistry, Middleton St…" at bounding box center [777, 25] width 250 height 19
click at [774, 84] on div "Salon Artistry, Gariahat" at bounding box center [776, 74] width 249 height 26
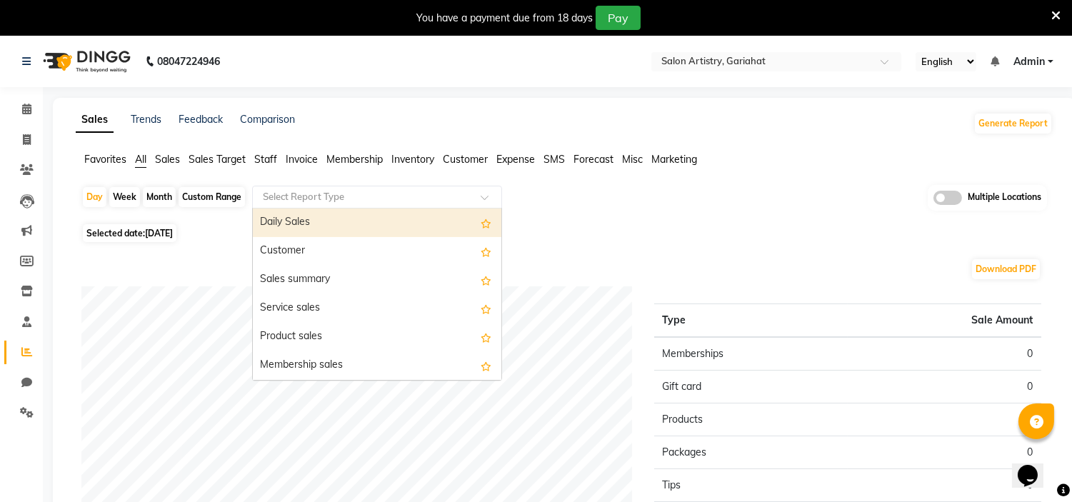
click at [357, 187] on div "Select Report Type" at bounding box center [377, 197] width 250 height 23
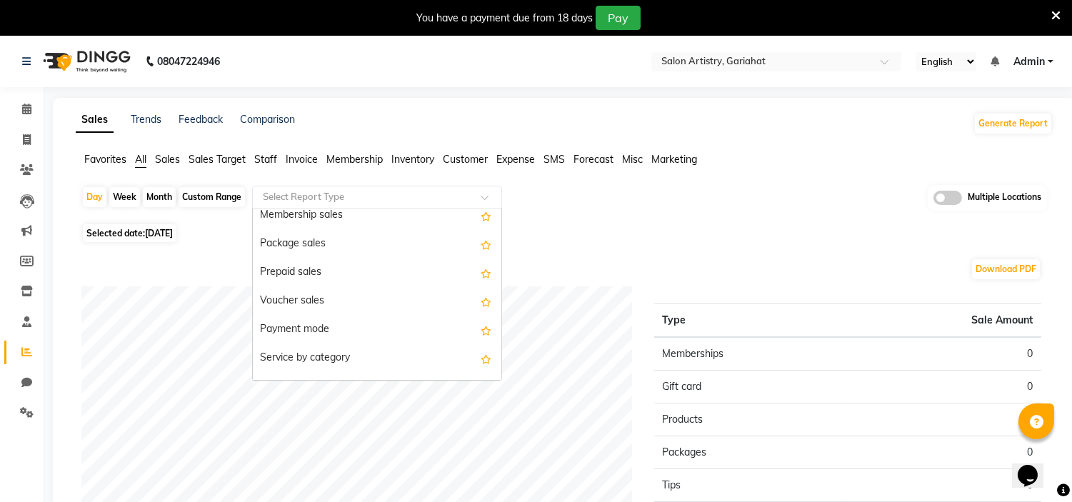
scroll to position [300, 0]
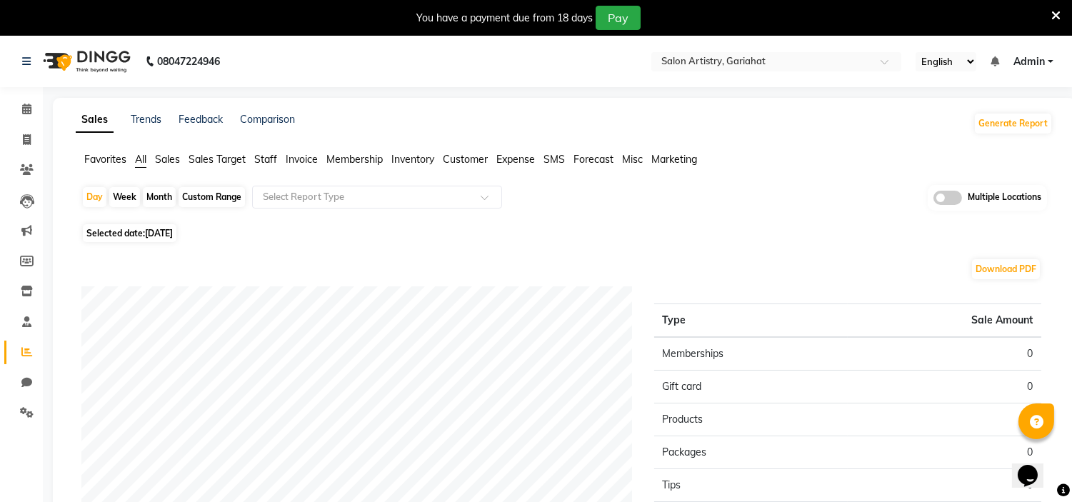
click at [479, 161] on span "Customer" at bounding box center [465, 159] width 45 height 13
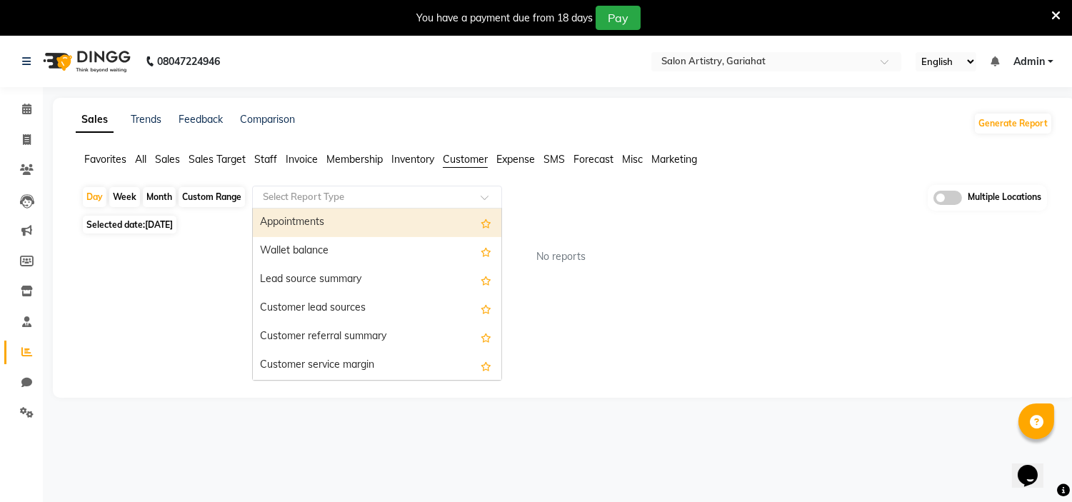
click at [412, 199] on input "text" at bounding box center [363, 197] width 206 height 14
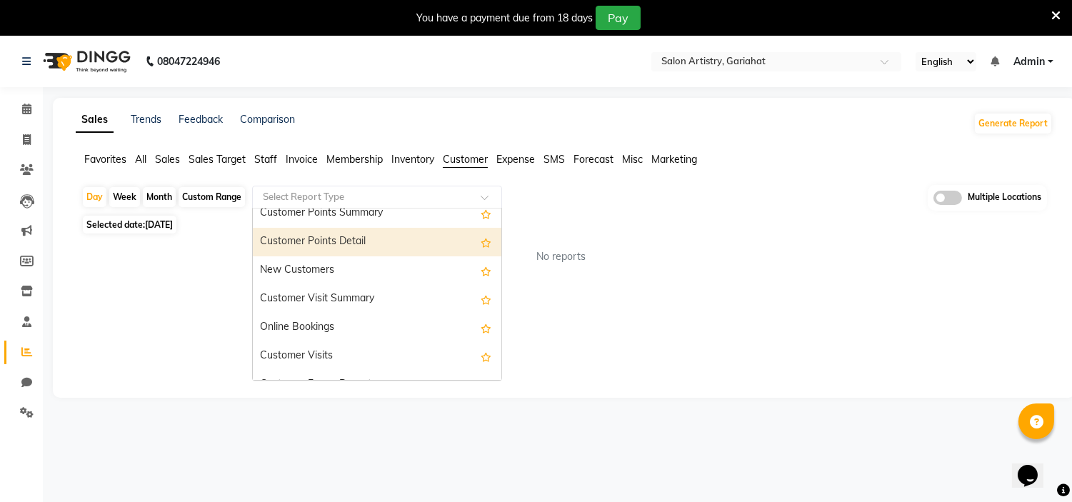
scroll to position [227, 0]
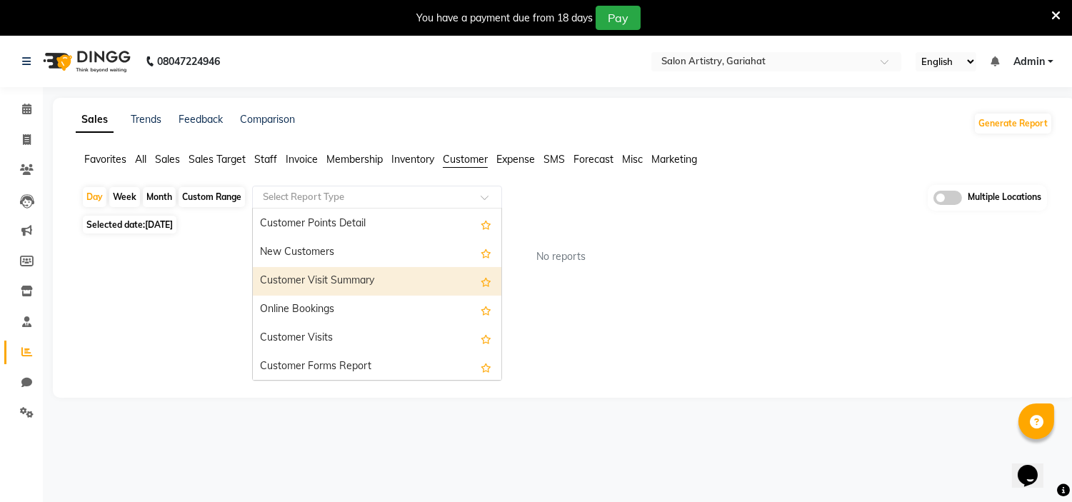
click at [376, 273] on div "Customer Visit Summary" at bounding box center [377, 281] width 249 height 29
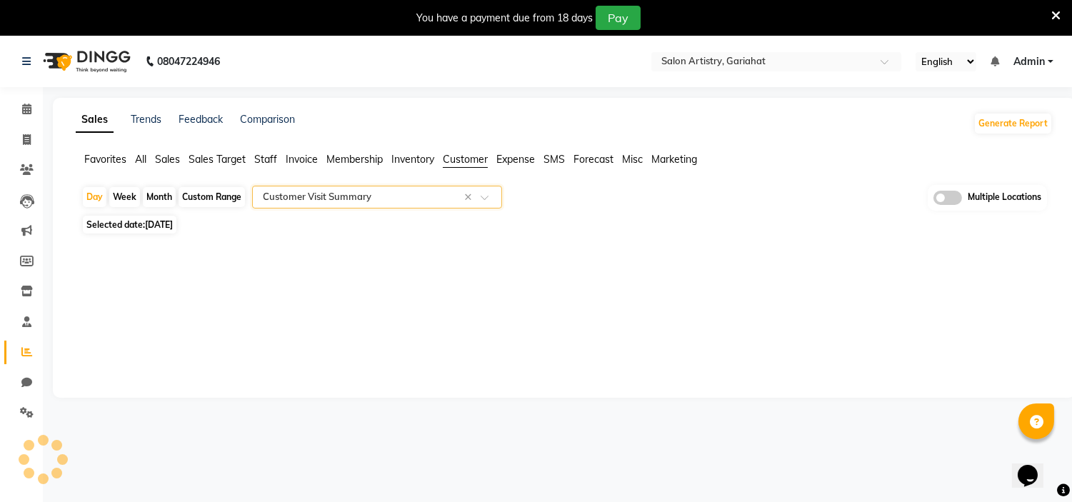
select select "full_report"
select select "csv"
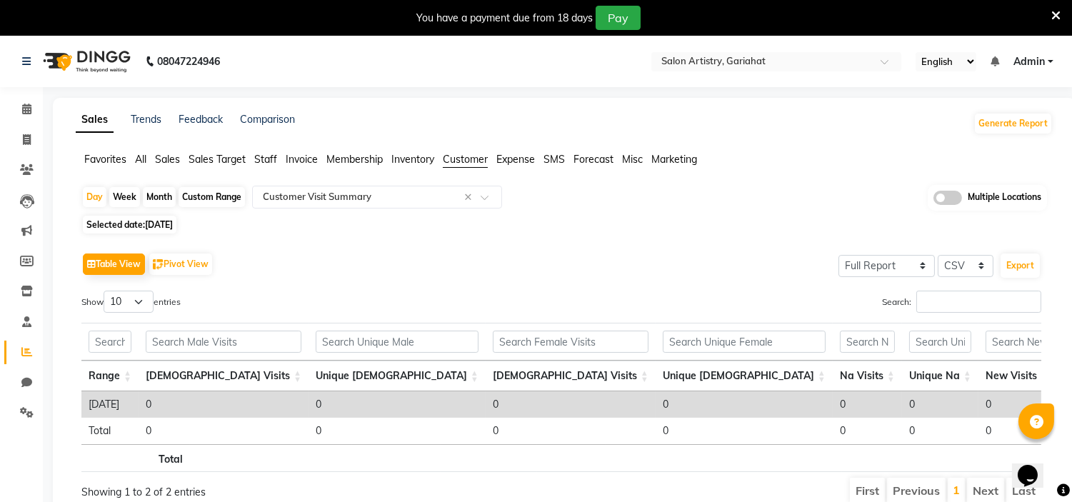
click at [191, 194] on div "Custom Range" at bounding box center [212, 197] width 66 height 20
select select "9"
select select "2025"
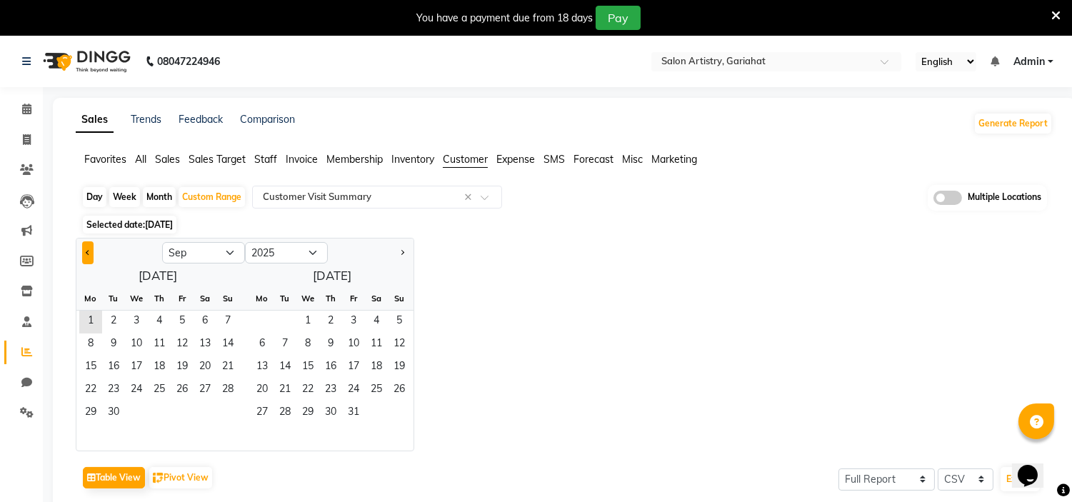
click at [86, 254] on button "Previous month" at bounding box center [87, 252] width 11 height 23
select select "7"
click at [108, 319] on span "1" at bounding box center [113, 322] width 23 height 23
click at [160, 406] on span "31" at bounding box center [159, 413] width 23 height 23
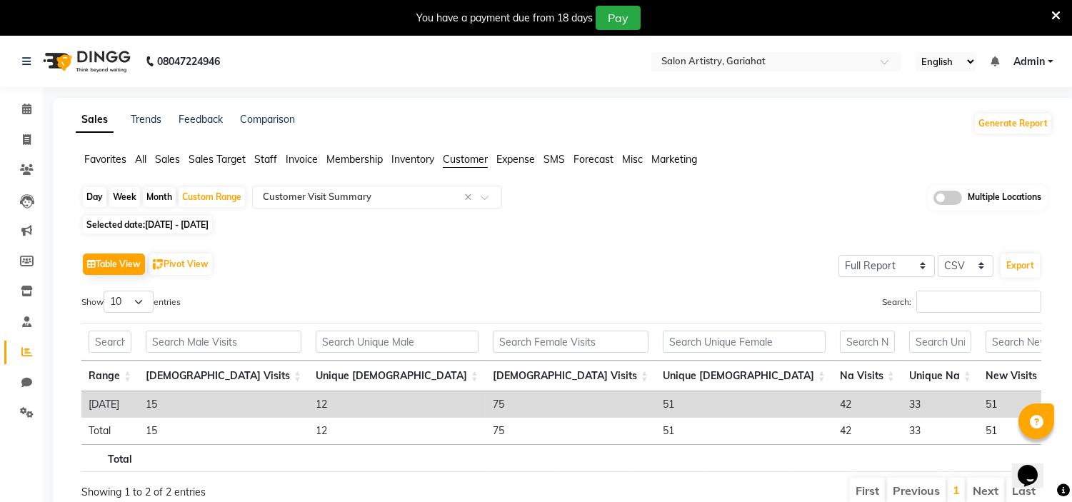
click at [365, 306] on div "Show 10 25 50 100 entries" at bounding box center [315, 305] width 469 height 28
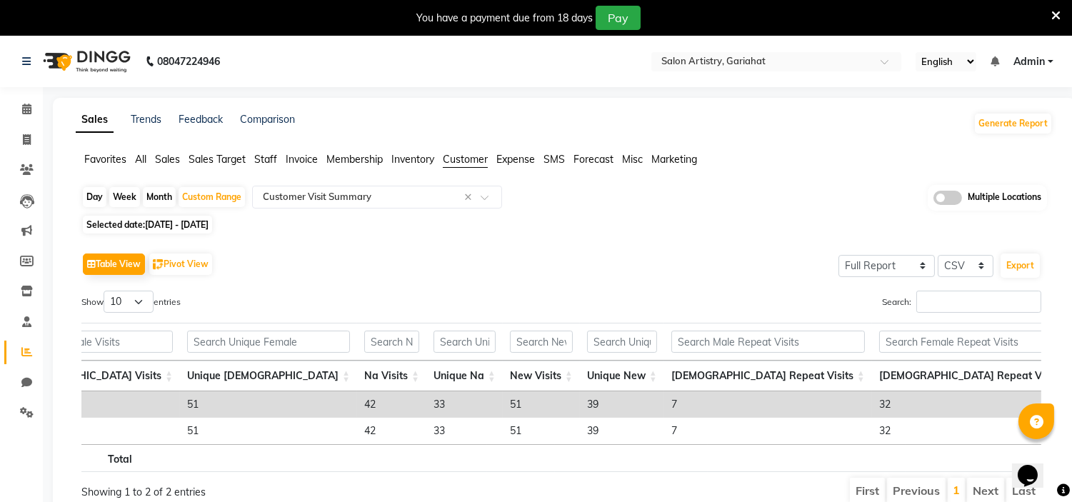
scroll to position [0, 476]
click at [209, 226] on span "[DATE] - [DATE]" at bounding box center [177, 224] width 64 height 11
select select "7"
select select "2025"
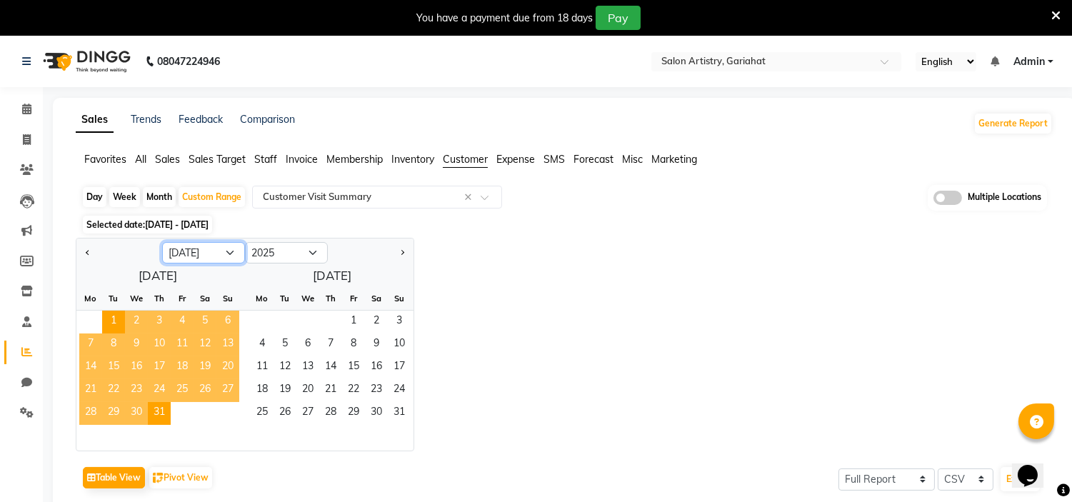
click at [229, 256] on select "Jan Feb Mar Apr May Jun Jul Aug Sep Oct Nov Dec" at bounding box center [203, 252] width 83 height 21
select select "8"
click at [162, 242] on select "Jan Feb Mar Apr May Jun Jul Aug Sep Oct Nov Dec" at bounding box center [203, 252] width 83 height 21
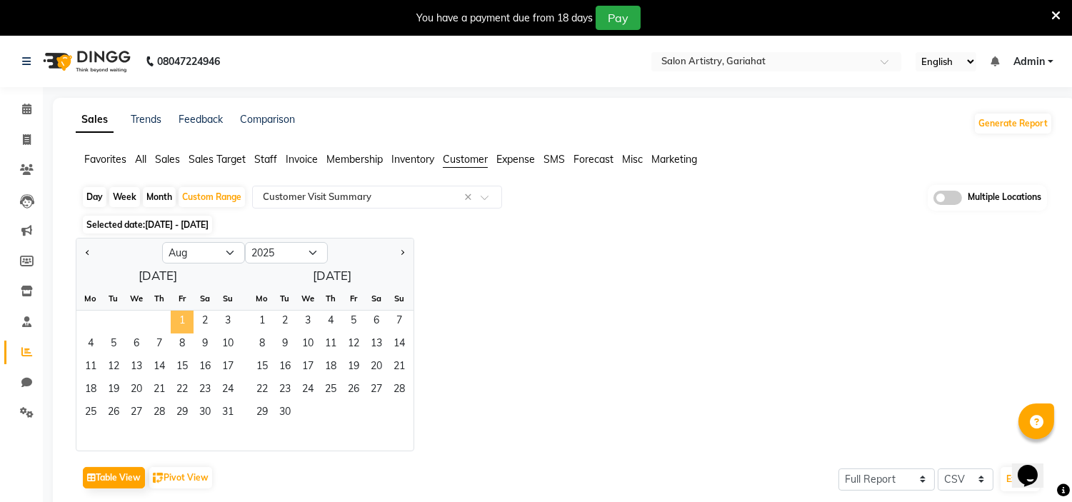
click at [180, 321] on span "1" at bounding box center [182, 322] width 23 height 23
click at [224, 416] on span "31" at bounding box center [227, 413] width 23 height 23
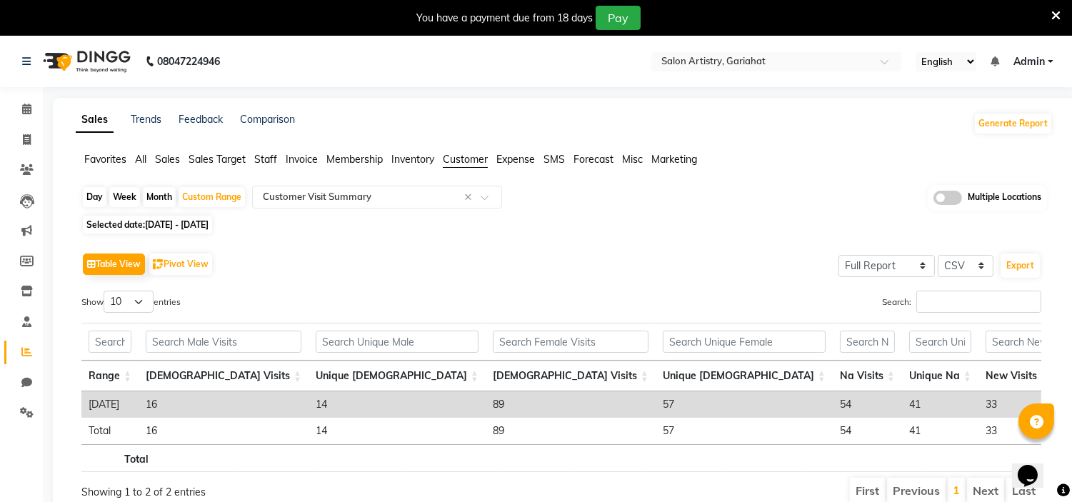
click at [625, 252] on div "Table View Pivot View Select Full Report Filtered Report Select CSV PDF Export" at bounding box center [561, 264] width 960 height 30
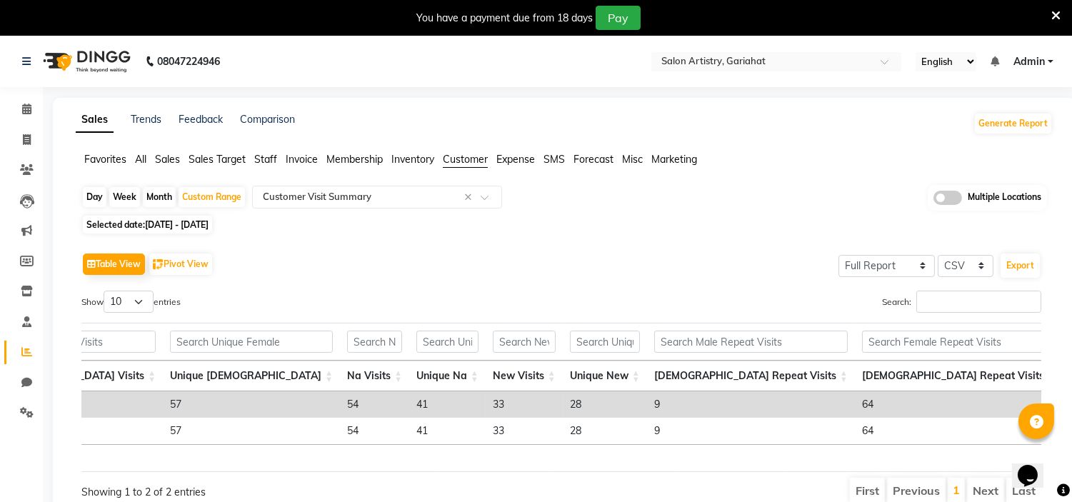
scroll to position [0, 493]
click at [209, 227] on span "[DATE] - [DATE]" at bounding box center [177, 224] width 64 height 11
select select "8"
select select "2025"
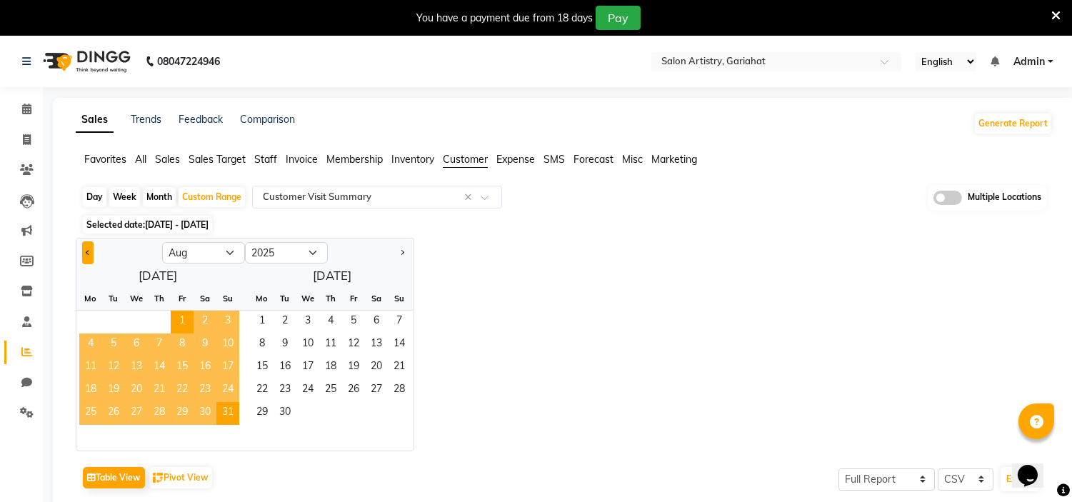
click at [89, 253] on span "Previous month" at bounding box center [88, 251] width 5 height 5
select select "7"
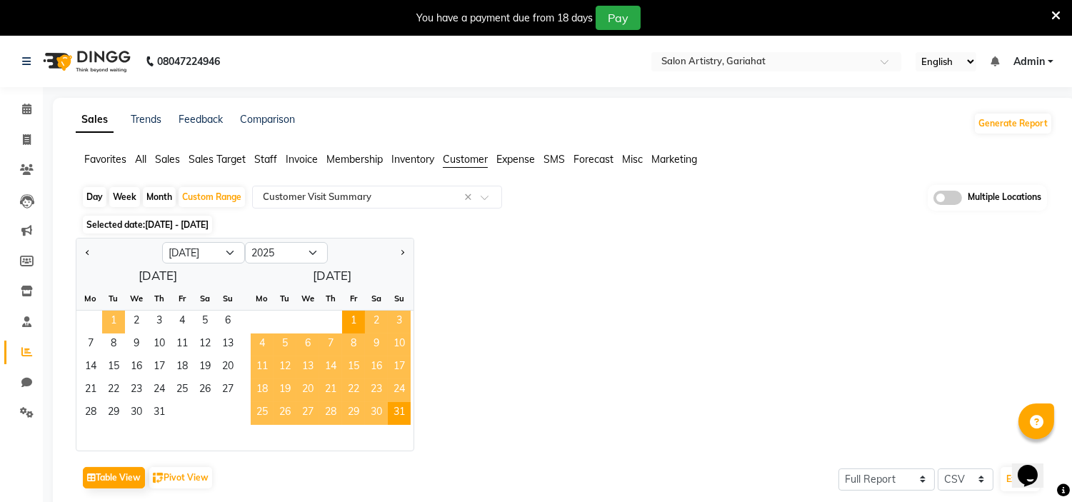
click at [120, 322] on span "1" at bounding box center [113, 322] width 23 height 23
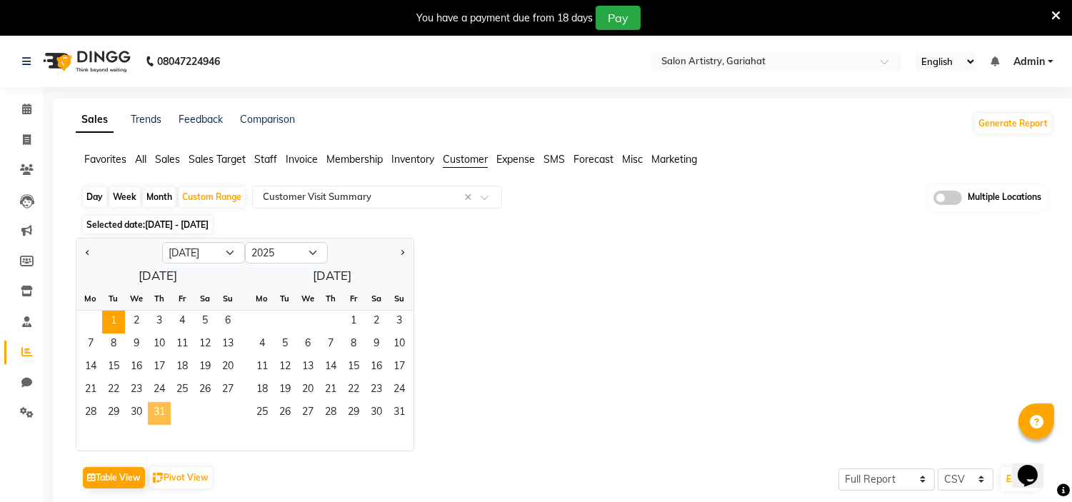
click at [162, 404] on span "31" at bounding box center [159, 413] width 23 height 23
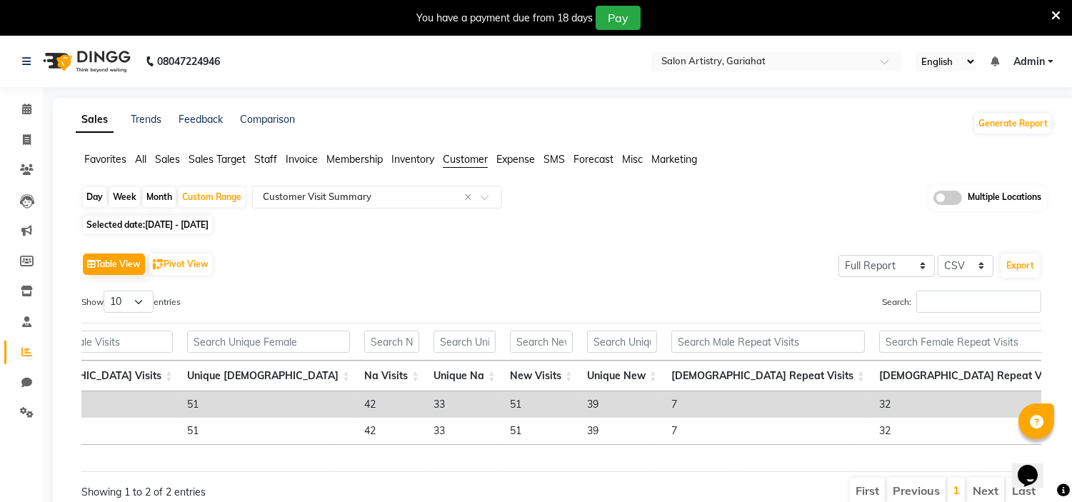
scroll to position [0, 476]
click at [209, 227] on span "[DATE] - [DATE]" at bounding box center [177, 224] width 64 height 11
select select "7"
select select "2025"
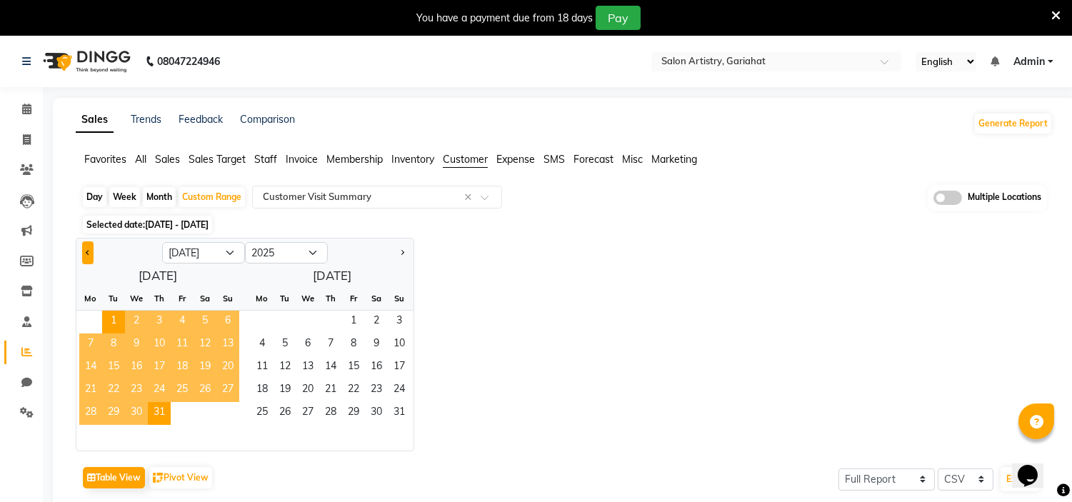
click at [86, 255] on button "Previous month" at bounding box center [87, 252] width 11 height 23
select select "6"
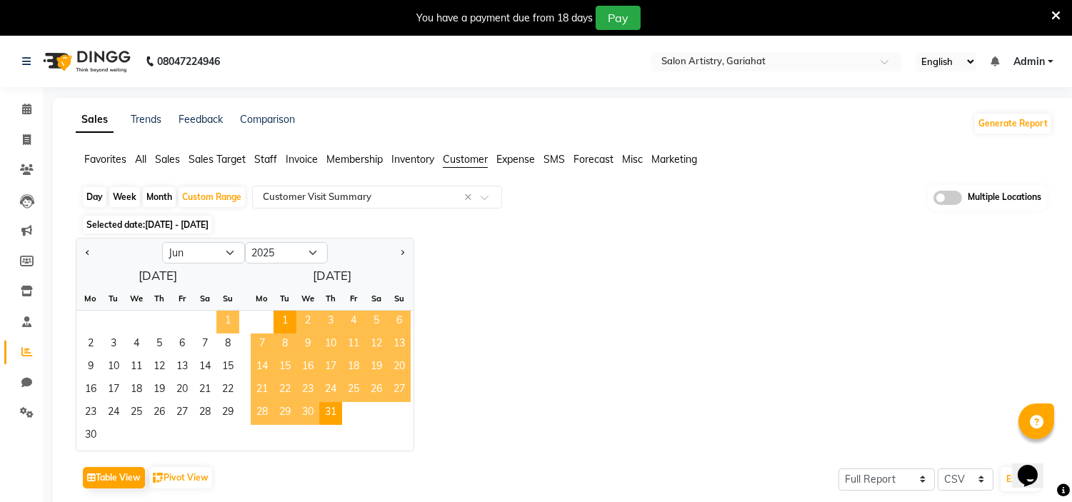
click at [231, 326] on span "1" at bounding box center [227, 322] width 23 height 23
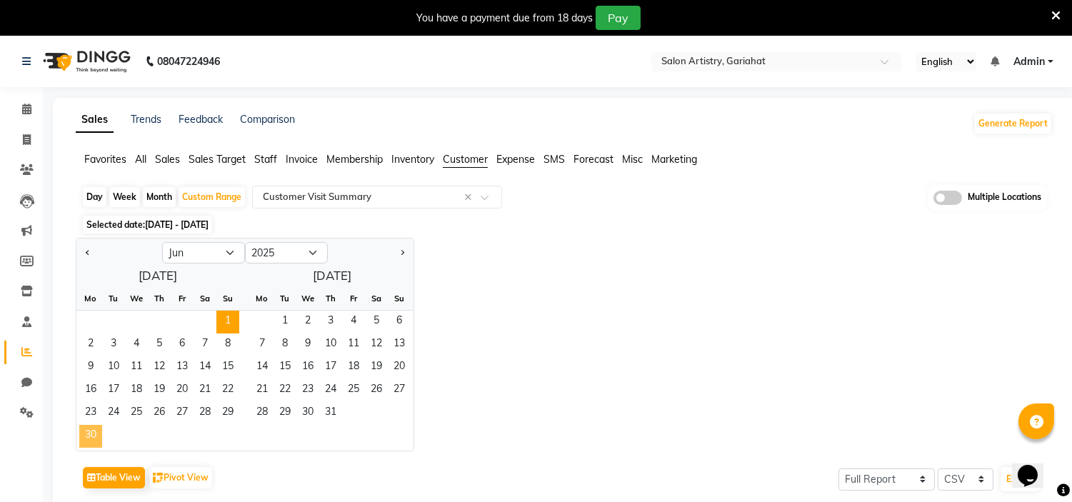
click at [86, 429] on span "30" at bounding box center [90, 436] width 23 height 23
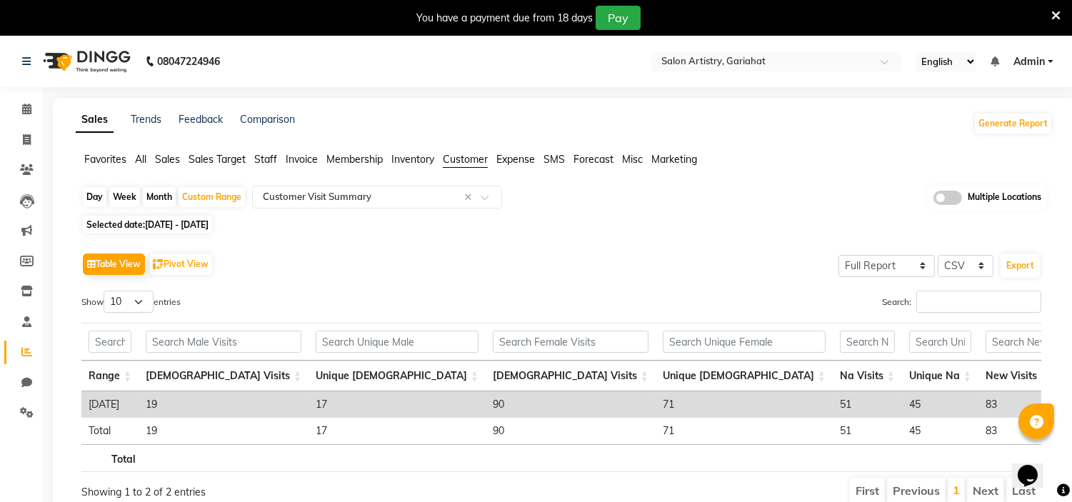
scroll to position [0, 479]
